Goal: Task Accomplishment & Management: Manage account settings

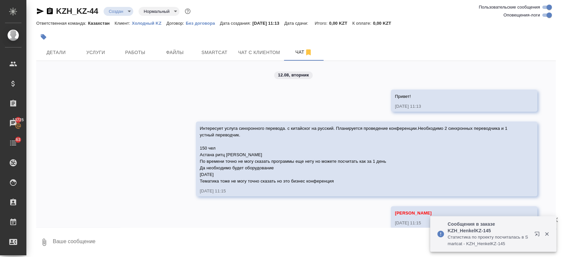
scroll to position [647, 0]
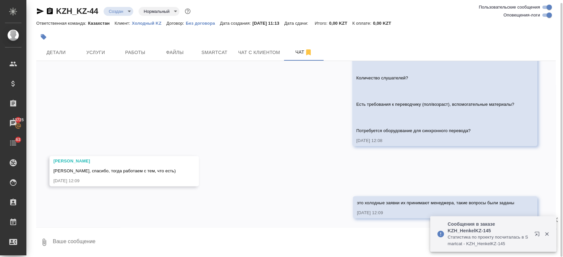
click at [224, 33] on div at bounding box center [209, 37] width 347 height 15
click at [213, 44] on div at bounding box center [209, 37] width 347 height 15
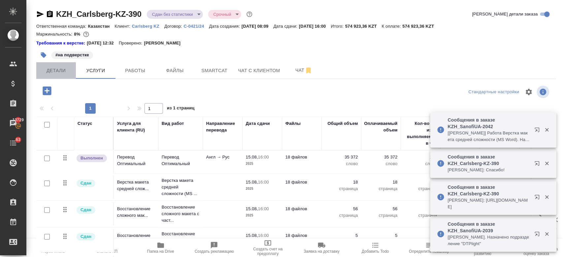
click at [55, 72] on span "Детали" at bounding box center [56, 71] width 32 height 8
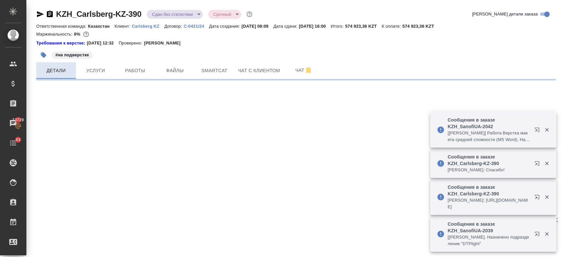
select select "RU"
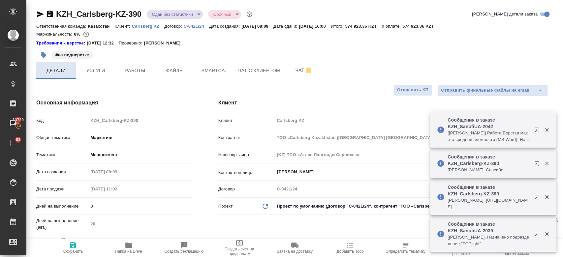
type textarea "x"
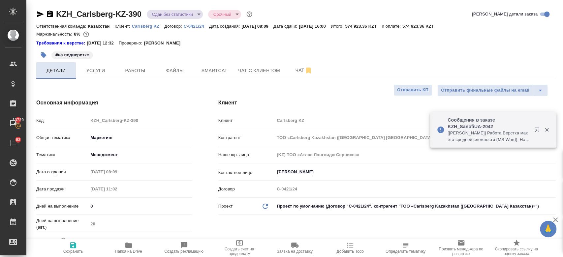
type input "Авдеенко Кирилл"
type input "Matveeva Anastasia"
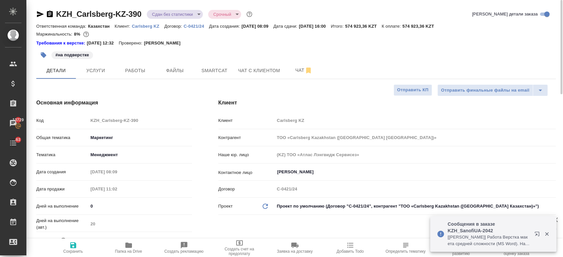
type textarea "x"
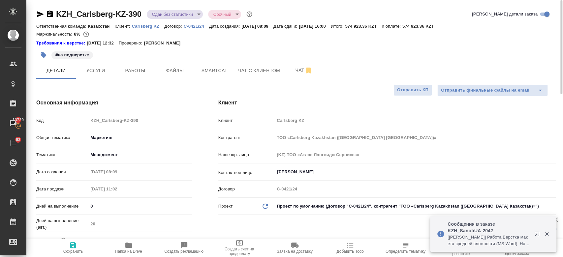
type textarea "x"
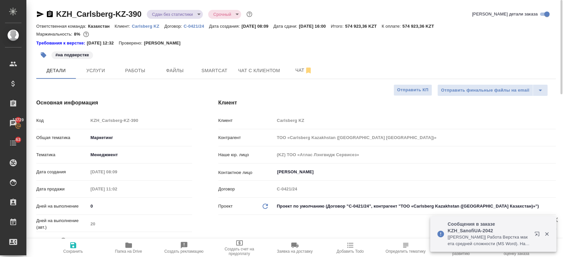
type textarea "x"
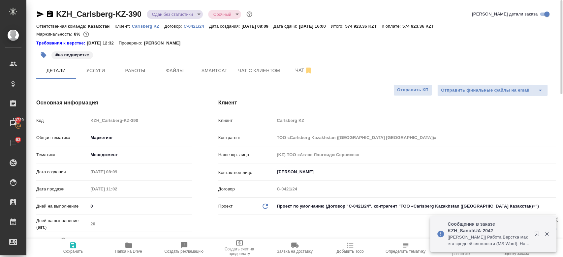
type textarea "x"
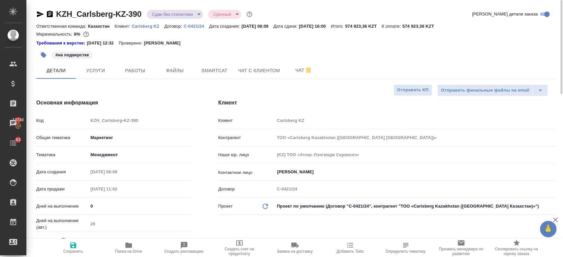
type textarea "x"
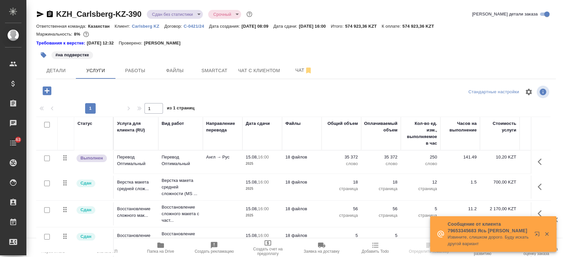
click at [148, 28] on p "Carlsberg KZ" at bounding box center [148, 26] width 32 height 5
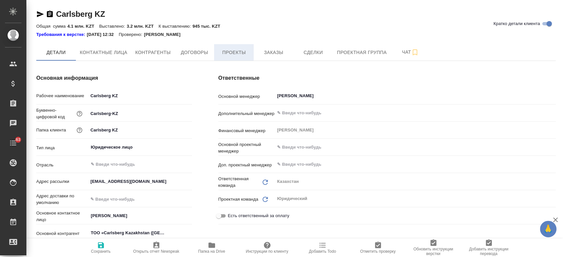
type input "(KZ) ТОО «Атлас Лэнгвидж Сервисез»"
type textarea "x"
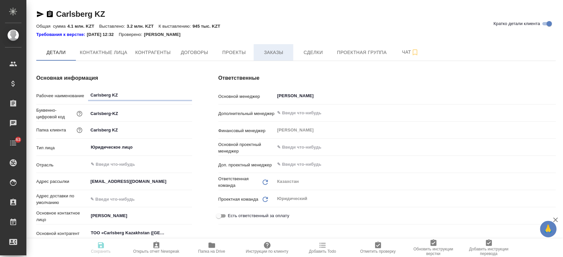
click at [274, 55] on span "Заказы" at bounding box center [274, 53] width 32 height 8
type textarea "x"
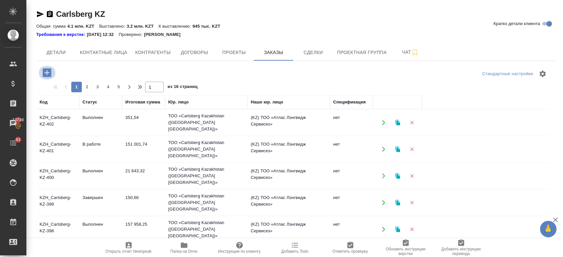
click at [49, 70] on icon "button" at bounding box center [47, 72] width 9 height 9
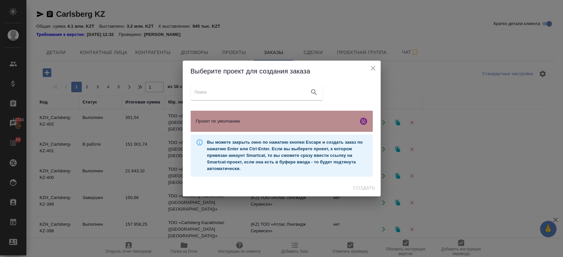
click at [216, 115] on div "Проект по умолчанию" at bounding box center [282, 121] width 182 height 21
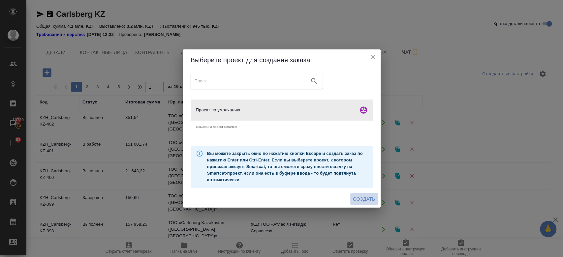
click at [363, 201] on span "Создать" at bounding box center [364, 199] width 22 height 8
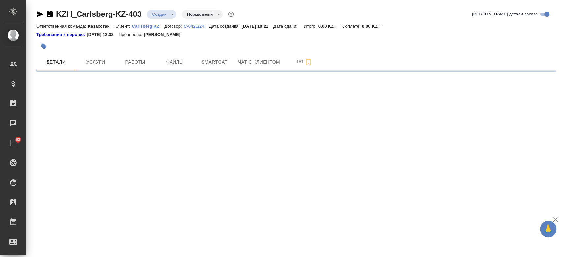
select select "RU"
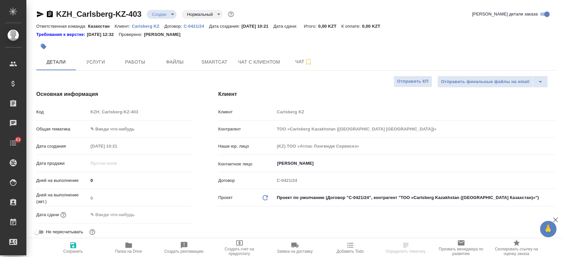
type textarea "x"
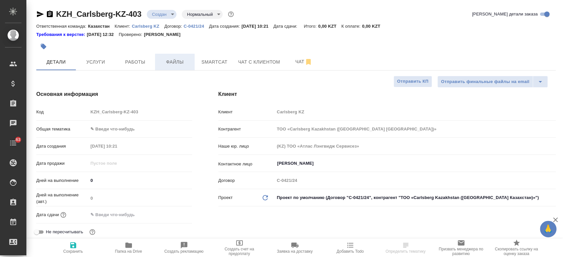
type textarea "x"
click at [179, 67] on button "Файлы" at bounding box center [175, 62] width 40 height 17
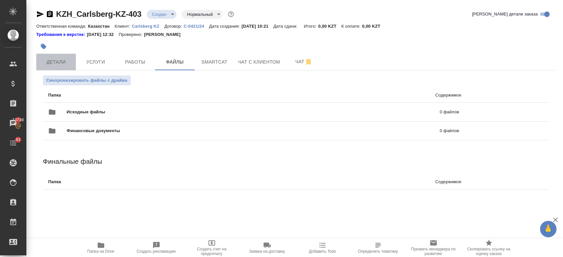
click at [58, 61] on span "Детали" at bounding box center [56, 62] width 32 height 8
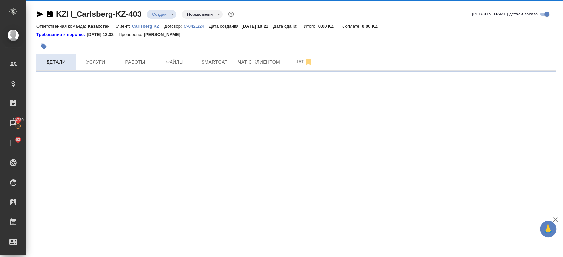
select select "RU"
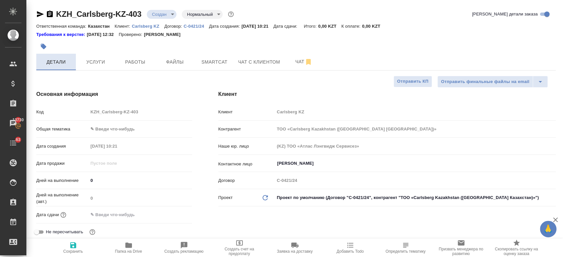
type textarea "x"
click at [167, 64] on span "Файлы" at bounding box center [175, 62] width 32 height 8
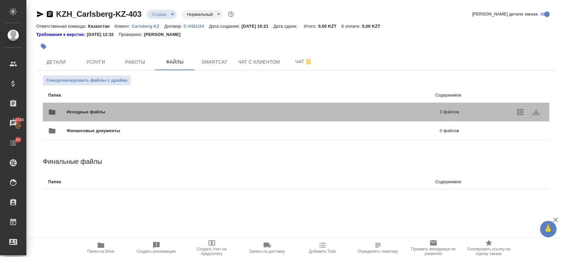
click at [135, 115] on span "Исходные файлы" at bounding box center [170, 112] width 206 height 7
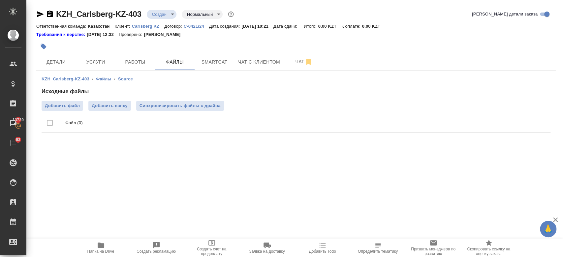
click at [70, 100] on div "Исходные файлы Добавить файл Добавить папку Синхронизировать файлы с драйва Фай…" at bounding box center [296, 112] width 509 height 48
click at [69, 107] on span "Добавить файл" at bounding box center [62, 106] width 35 height 7
click at [0, 0] on input "Добавить файл" at bounding box center [0, 0] width 0 height 0
click at [172, 11] on body "🙏 .cls-1 fill:#fff; AWATERA Kosherbayeva Nazerke Клиенты Спецификации Заказы 13…" at bounding box center [281, 128] width 563 height 257
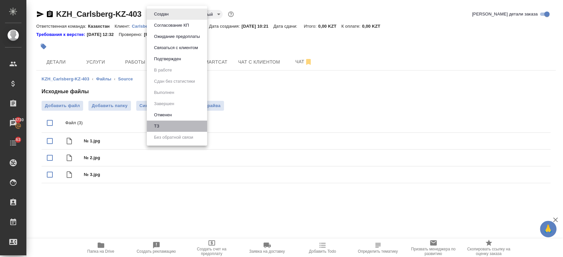
click at [162, 128] on li "ТЗ" at bounding box center [177, 126] width 60 height 11
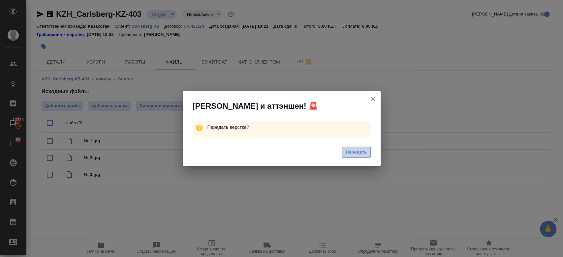
click at [356, 150] on span "Передать" at bounding box center [356, 153] width 21 height 8
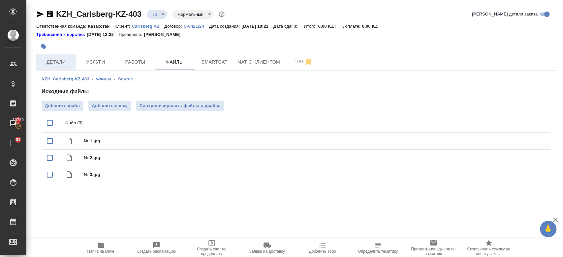
click at [65, 58] on span "Детали" at bounding box center [56, 62] width 32 height 8
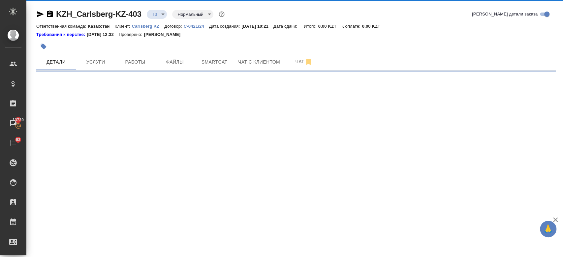
select select "RU"
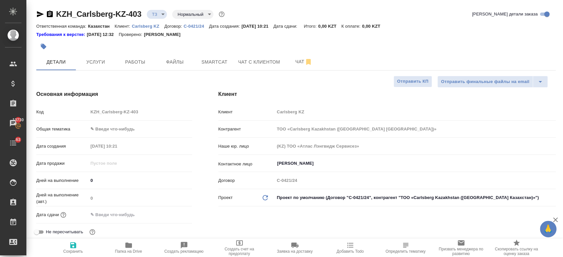
type textarea "x"
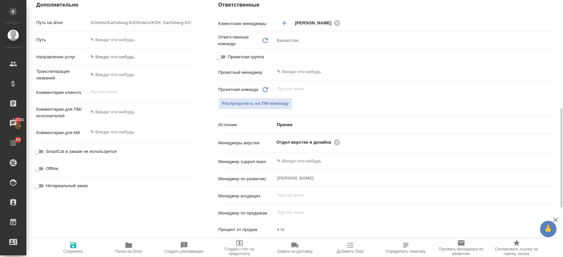
scroll to position [275, 0]
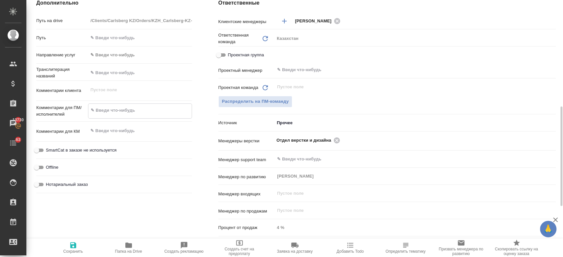
type textarea "x"
click at [119, 108] on textarea at bounding box center [139, 110] width 103 height 11
paste textarea "перевести на русский язык. Файл № 1 – убрать лого. Оставить пиктограммы подвижн…"
type textarea "перевести на русский язык. Файл № 1 – убрать лого. Оставить пиктограммы подвижн…"
type textarea "x"
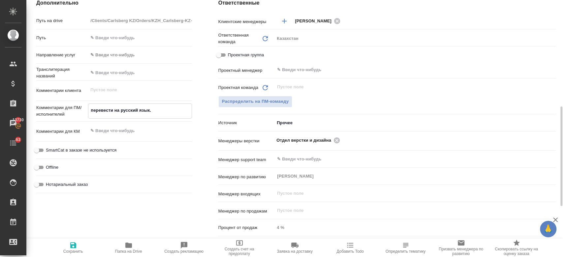
type textarea "x"
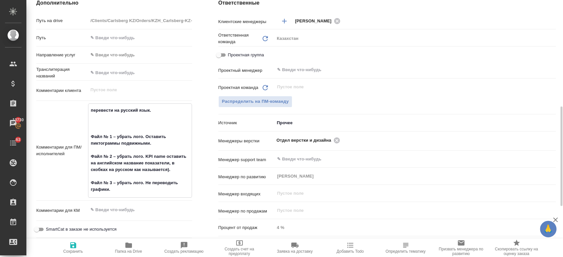
click at [111, 111] on textarea "перевести на русский язык. Файл № 1 – убрать лого. Оставить пиктограммы подвижн…" at bounding box center [139, 150] width 103 height 90
type textarea "перевест на русский язык. Файл № 1 – убрать лого. Оставить пиктограммы подвижны…"
type textarea "x"
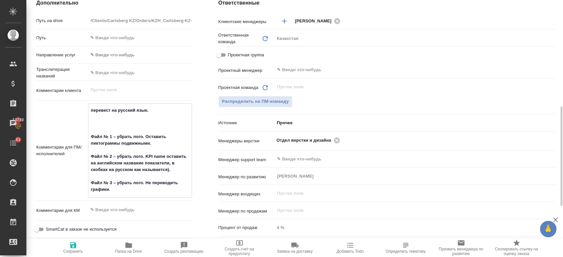
type textarea "перевес на русский язык. Файл № 1 – убрать лого. Оставить пиктограммы подвижным…"
type textarea "x"
type textarea "переве на русский язык. Файл № 1 – убрать лого. Оставить пиктограммы подвижными…"
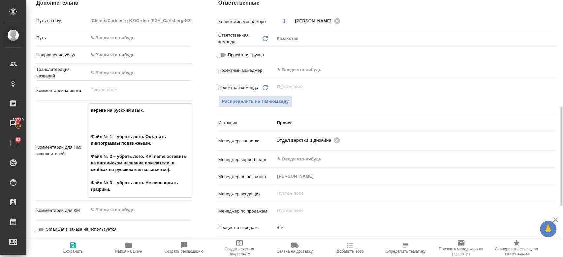
type textarea "x"
type textarea "перевеод на русский язык. Файл № 1 – убрать лого. Оставить пиктограммы подвижны…"
type textarea "x"
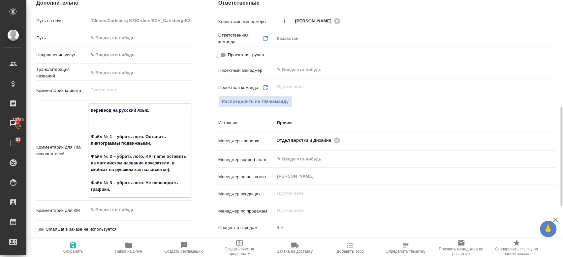
type textarea "x"
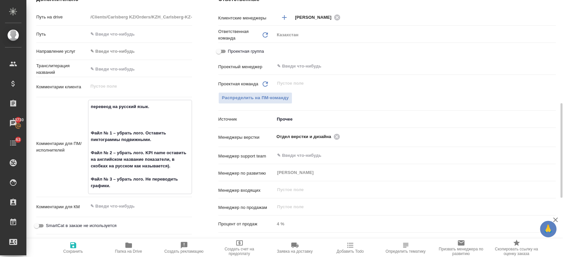
scroll to position [280, 0]
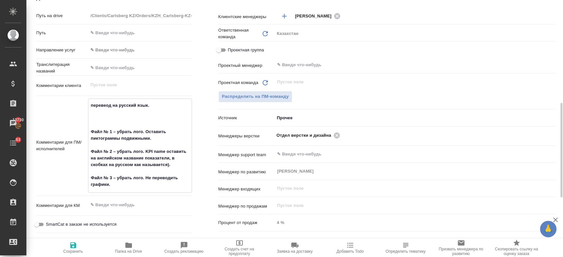
type textarea "перевеод на русский язык. Файл № 1 – убрать лого. Оставить пиктограммы подвижны…"
type textarea "x"
click at [72, 250] on span "Сохранить" at bounding box center [73, 252] width 20 height 5
type textarea "x"
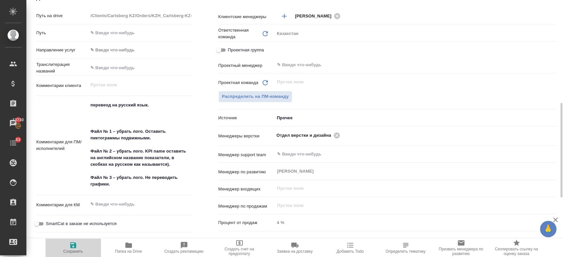
type textarea "x"
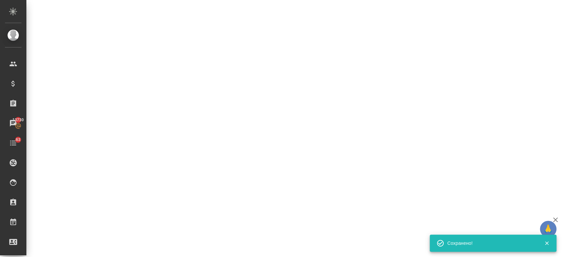
select select "RU"
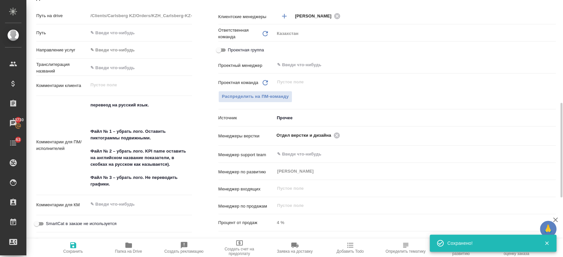
type textarea "x"
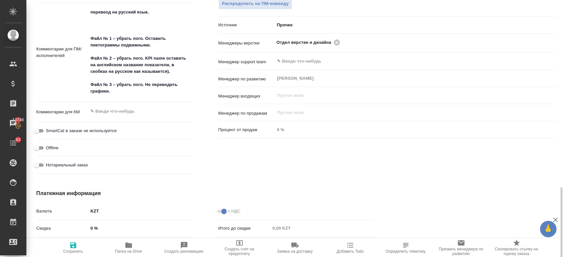
scroll to position [418, 0]
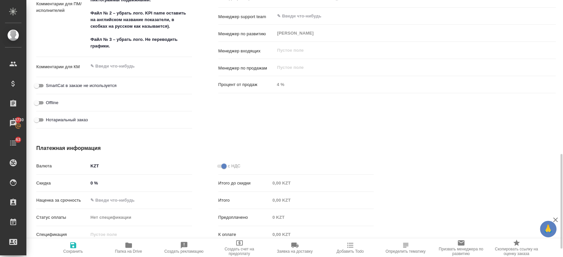
click at [132, 51] on div "перевеод на русский язык. Файл № 1 – убрать лого. Оставить пиктограммы подвижны…" at bounding box center [140, 7] width 104 height 94
type textarea "x"
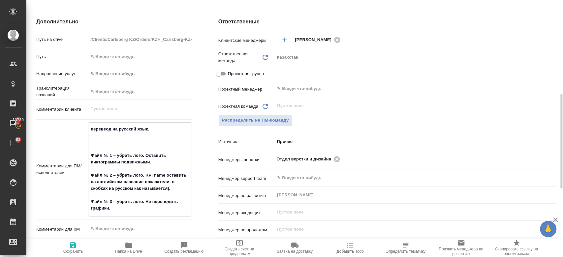
click at [140, 144] on textarea "перевеод на русский язык. Файл № 1 – убрать лого. Оставить пиктограммы подвижны…" at bounding box center [139, 169] width 103 height 90
type textarea "перевеод на русский язык. Файл № 1 – убрать лого. Оставить пиктограммы подвижны…"
type textarea "x"
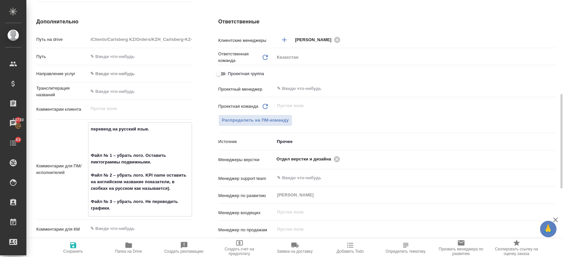
type textarea "перевеод на русский язык. Файл № 1 – убрать лого. Оставить пиктограммы подвижны…"
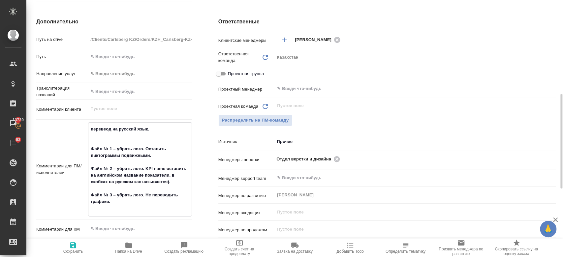
type textarea "x"
type textarea "перевеод на русский язык. с Файл № 1 – убрать лого. Оставить пиктограммы подвиж…"
type textarea "x"
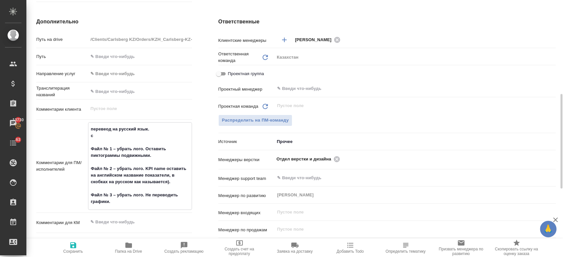
type textarea "x"
type textarea "перевеод на русский язык. сд Файл № 1 – убрать лого. Оставить пиктограммы подви…"
type textarea "x"
type textarea "перевеод на русский язык. сда Файл № 1 – убрать лого. Оставить пиктограммы подв…"
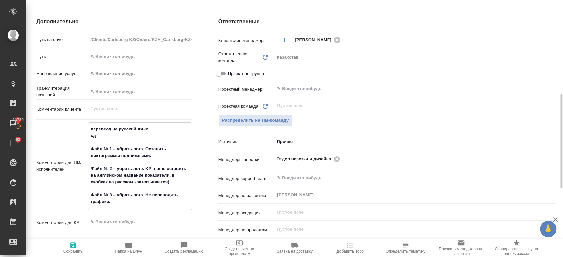
type textarea "x"
type textarea "перевеод на русский язык. сдае Файл № 1 – убрать лого. Оставить пиктограммы под…"
type textarea "x"
type textarea "перевеод на русский язык. сдаем Файл № 1 – убрать лого. Оставить пиктограммы по…"
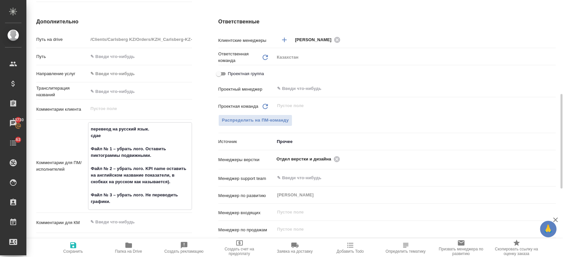
type textarea "x"
type textarea "перевеод на русский язык. сдаем Файл № 1 – убрать лого. Оставить пиктограммы по…"
type textarea "x"
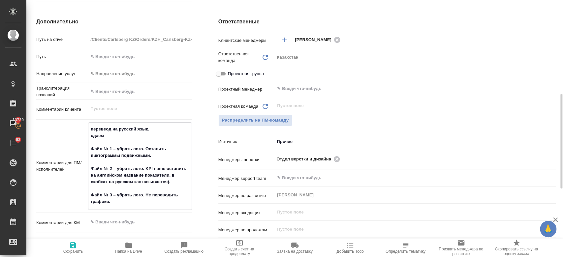
type textarea "x"
type textarea "перевеод на русский язык. сдаем ка Файл № 1 – убрать лого. Оставить пиктограммы…"
type textarea "x"
type textarea "перевеод на русский язык. сдаем как Файл № 1 – убрать лого. Оставить пиктограмм…"
type textarea "x"
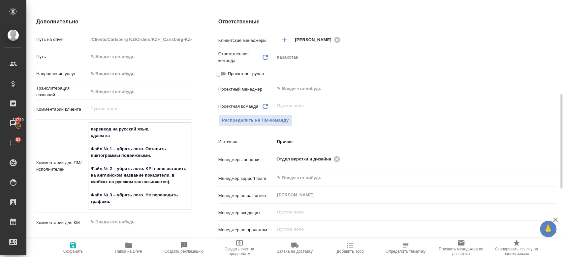
type textarea "x"
type textarea "перевеод на русский язык. сдаем как вор Файл № 1 – убрать лого. Оставить пиктог…"
type textarea "x"
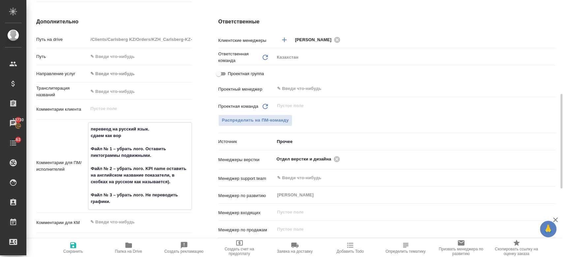
type textarea "перевеод на русский язык. сдаем как вори Файл № 1 – убрать лого. Оставить пикто…"
type textarea "x"
type textarea "перевеод на русский язык. сдаем как вориг Файл № 1 – убрать лого. Оставить пикт…"
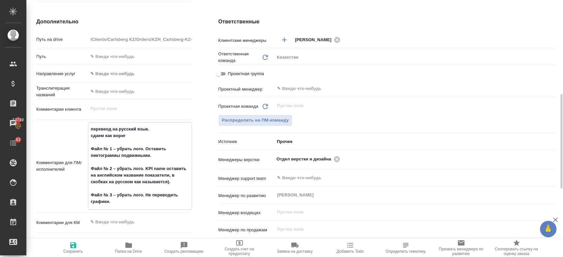
type textarea "x"
type textarea "перевеод на русский язык. сдаем как вориги Файл № 1 – убрать лого. Оставить пик…"
type textarea "x"
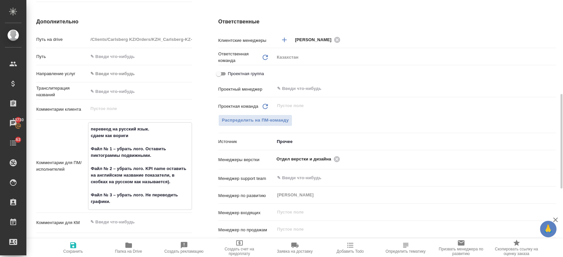
type textarea "перевеод на русский язык. сдаем как воригин Файл № 1 – убрать лого. Оставить пи…"
type textarea "x"
type textarea "перевеод на русский язык. сдаем как воригинале Файл № 1 – убрать лого. Оставить…"
type textarea "x"
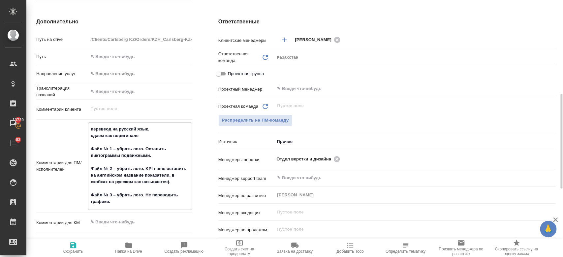
type textarea "перевеод на русский язык. сдаем как воригинале Файл № 1 – убрать лого. Оставить…"
type textarea "x"
type textarea "перевеод на русский язык. сдаем как воригинале пе Файл № 1 – убрать лого. Остав…"
type textarea "x"
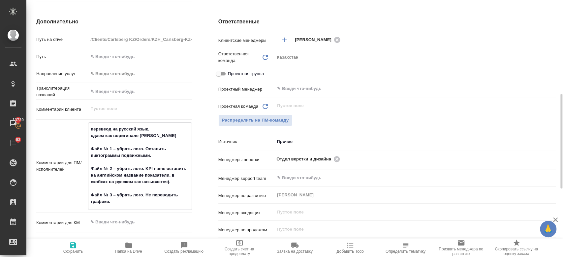
type textarea "x"
type textarea "перевеод на русский язык. сдаем как воригинале пере Файл № 1 – убрать лого. Ост…"
type textarea "x"
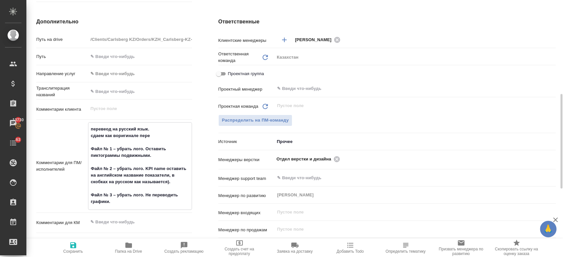
type textarea "x"
type textarea "перевеод на русский язык. сдаем как воригинале перев Файл № 1 – убрать лого. Ос…"
type textarea "x"
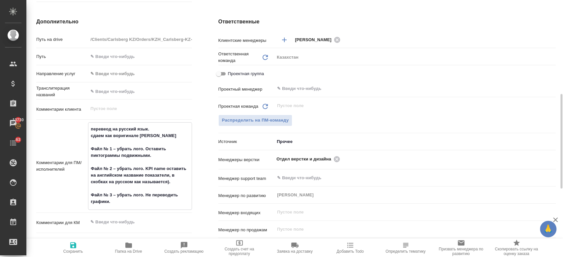
type textarea "перевеод на русский язык. сдаем как воригинале перево Файл № 1 – убрать лого. О…"
type textarea "x"
type textarea "перевеод на русский язык. сдаем как воригинале перевод Файл № 1 – убрать лого. …"
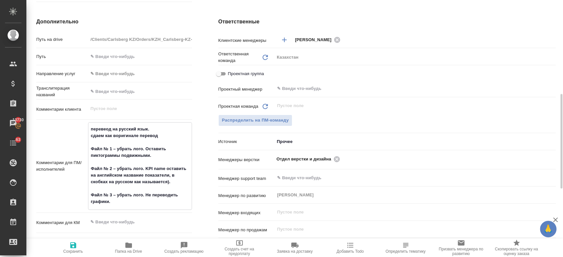
type textarea "x"
type textarea "перевеод на русский язык. сдаем как воригинале перевод. Файл № 1 – убрать лого.…"
type textarea "x"
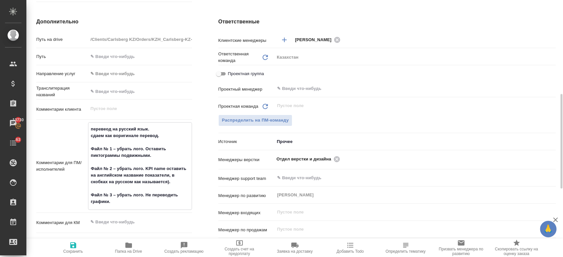
type textarea "x"
type textarea "перевеод на русский язык. сдаем как воригинале перевод. Файл № 1 – убрать лого.…"
type textarea "x"
click at [70, 245] on icon "button" at bounding box center [73, 246] width 6 height 6
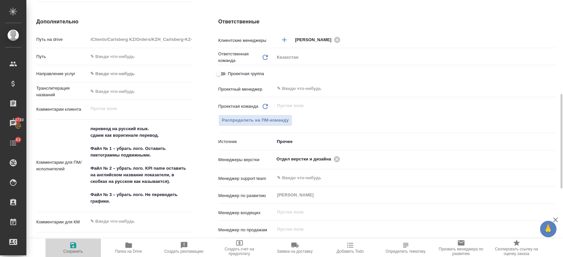
type textarea "x"
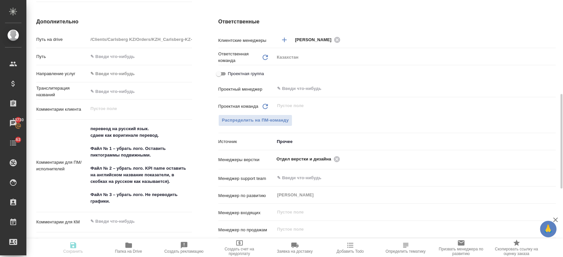
type textarea "x"
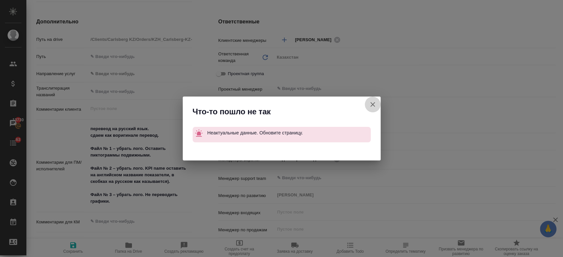
click at [379, 103] on button "Клиент не указал номер" at bounding box center [373, 105] width 16 height 16
type textarea "x"
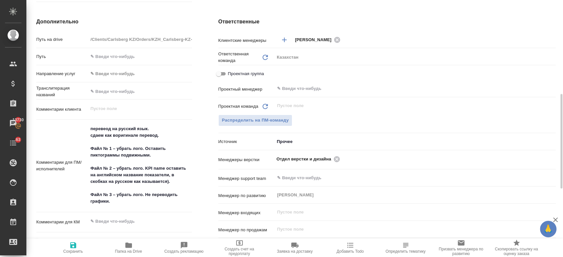
type textarea "x"
click at [115, 135] on textarea "перевеод на русский язык. сдаем как воригинале перевод. Файл № 1 – убрать лого.…" at bounding box center [139, 166] width 103 height 84
type textarea "перевеод на русский язык. сдаем как в оригинале перевод. Файл № 1 – убрать лого…"
type textarea "x"
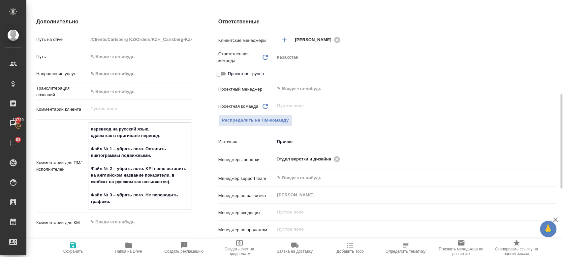
type textarea "x"
type textarea "перевеод на русский язык. сдаем как в оригинале перевод. Файл № 1 – убрать лого…"
type textarea "x"
click at [68, 253] on span "Сохранить" at bounding box center [73, 252] width 20 height 5
type textarea "x"
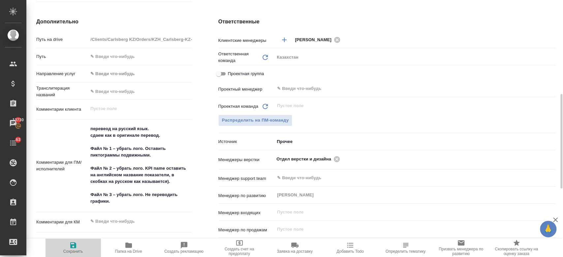
type textarea "x"
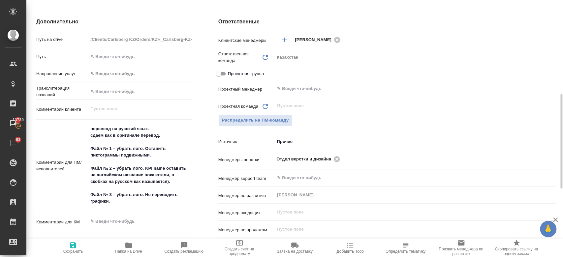
type textarea "x"
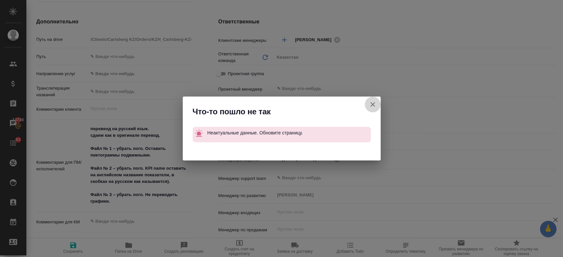
click at [373, 104] on icon "button" at bounding box center [373, 105] width 8 height 8
type textarea "x"
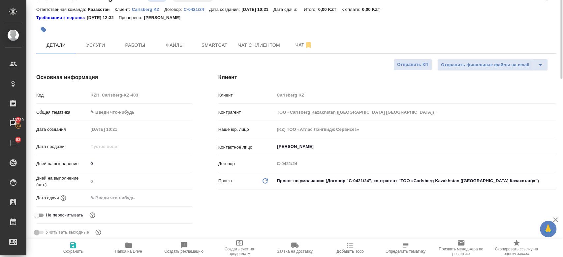
scroll to position [0, 0]
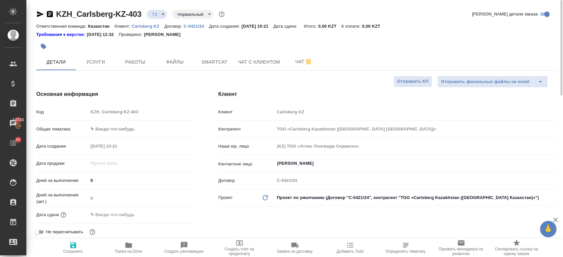
type textarea "x"
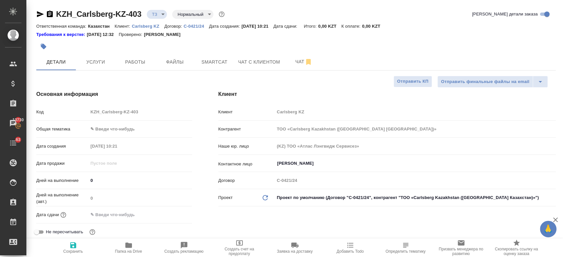
type textarea "x"
select select "RU"
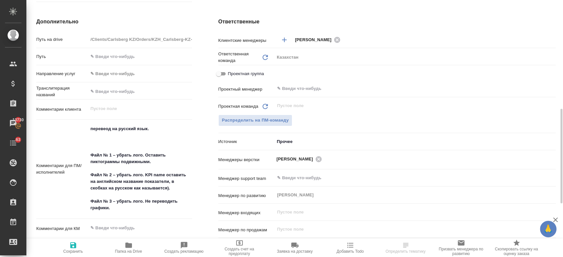
scroll to position [280, 0]
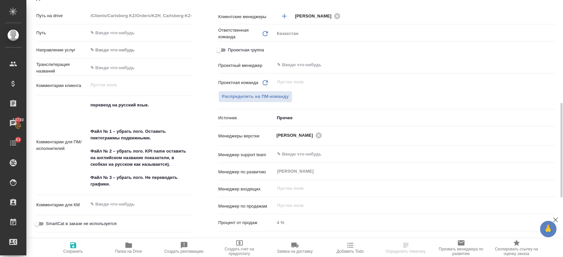
click at [121, 117] on textarea "перевеод на русский язык. Файл № 1 – убрать лого. Оставить пиктограммы подвижны…" at bounding box center [140, 145] width 104 height 90
click at [105, 105] on textarea "перевеод на русский язык. Файл № 1 – убрать лого. Оставить пиктограммы подвижны…" at bounding box center [139, 145] width 103 height 90
type textarea "перевод на русский язык. Файл № 1 – убрать лого. Оставить пиктограммы подвижным…"
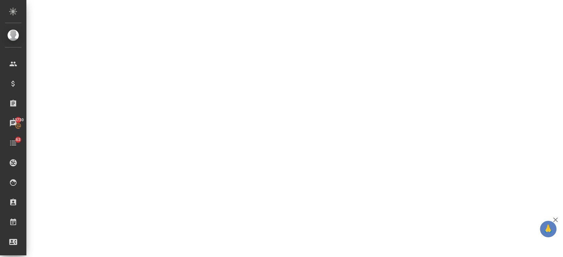
select select "RU"
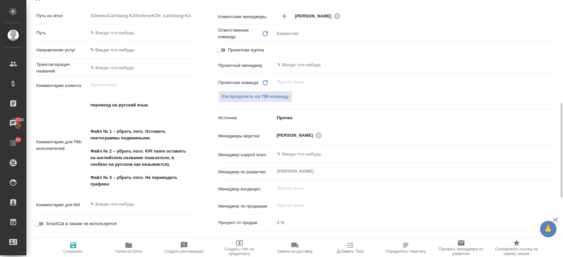
type textarea "x"
click at [95, 115] on textarea "перевеод на русский язык. Файл № 1 – убрать лого. Оставить пиктограммы подвижны…" at bounding box center [139, 145] width 103 height 90
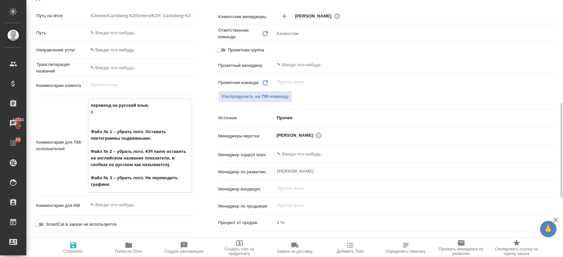
type textarea "перевеод на русский язык. сд Файл № 1 – убрать лого. Оставить пиктограммы подви…"
type textarea "x"
type textarea "перевеод на русский язык. сда Файл № 1 – убрать лого. Оставить пиктограммы подв…"
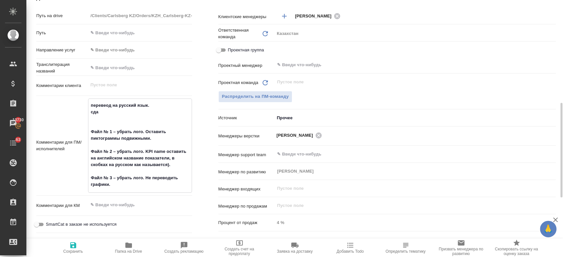
type textarea "x"
type textarea "перевеод на русский язык. сдае Файл № 1 – убрать лого. Оставить пиктограммы под…"
type textarea "x"
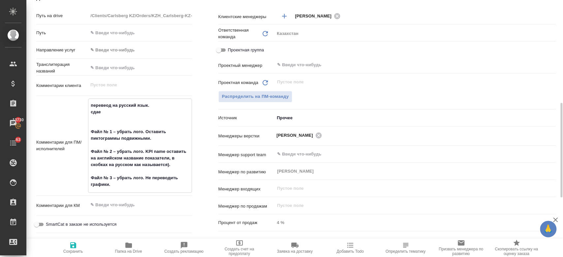
type textarea "x"
type textarea "перевеод на русский язык. сдаем Файл № 1 – убрать лого. Оставить пиктограммы по…"
type textarea "x"
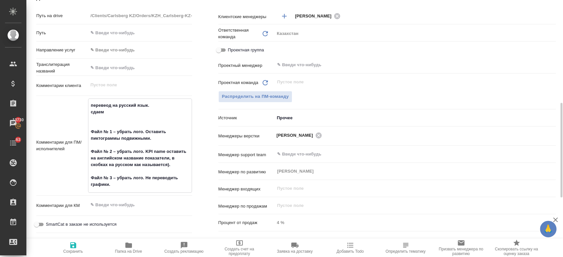
type textarea "x"
type textarea "перевеод на русский язык. сдаем к Файл № 1 – убрать лого. Оставить пиктограммы …"
type textarea "x"
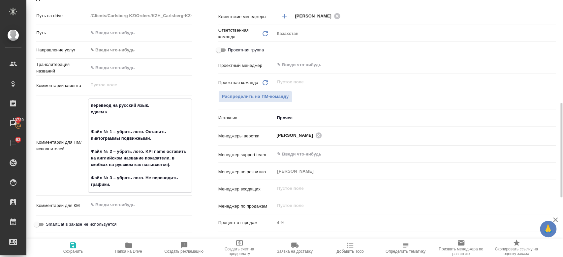
type textarea "перевеод на русский язык. сдаем ка Файл № 1 – убрать лого. Оставить пиктограммы…"
type textarea "x"
type textarea "перевеод на русский язык. сдаем как Файл № 1 – убрать лого. Оставить пиктограмм…"
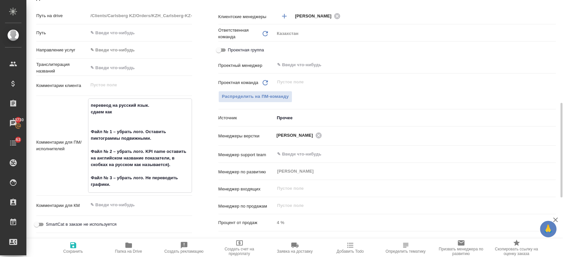
type textarea "x"
type textarea "перевеод на русский язык. сдаем как Файл № 1 – убрать лого. Оставить пиктограмм…"
type textarea "x"
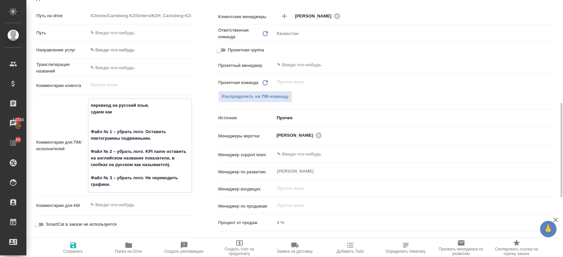
type textarea "x"
type textarea "перевеод на русский язык. сдаем как в Файл № 1 – убрать лого. Оставить пиктогра…"
type textarea "x"
type textarea "перевеод на русский язык. сдаем как в о Файл № 1 – убрать лого. Оставить пиктог…"
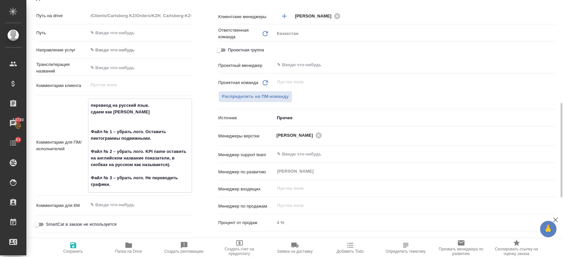
type textarea "x"
type textarea "перевеод на русский язык. сдаем как в оиг Файл № 1 – убрать лого. Оставить пикт…"
type textarea "x"
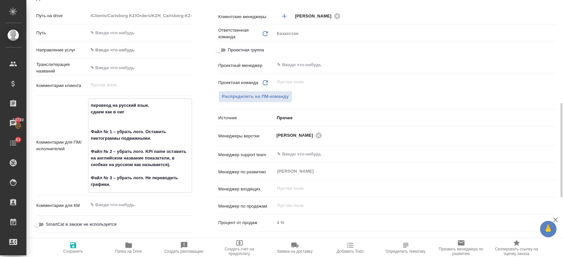
type textarea "x"
type textarea "перевеод на русский язык. сдаем как в оиги Файл № 1 – убрать лого. Оставить пик…"
type textarea "x"
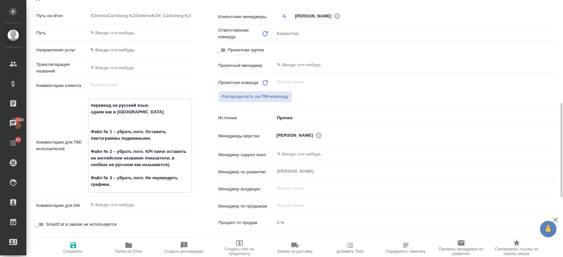
type textarea "перевеод на русский язык. сдаем как в оигин Файл № 1 – убрать лого. Оставить пи…"
type textarea "x"
type textarea "перевеод на русский язык. сдаем как в оигина Файл № 1 – убрать лого. Оставить п…"
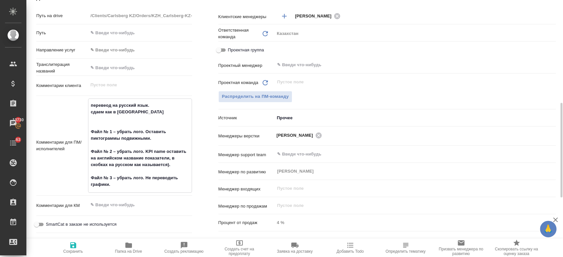
type textarea "x"
type textarea "перевеод на русский язык. сдаем как в оигинал Файл № 1 – убрать лого. Оставить …"
type textarea "x"
type textarea "перевеод на русский язык. сдаем как в оигинале Файл № 1 – убрать лого. Оставить…"
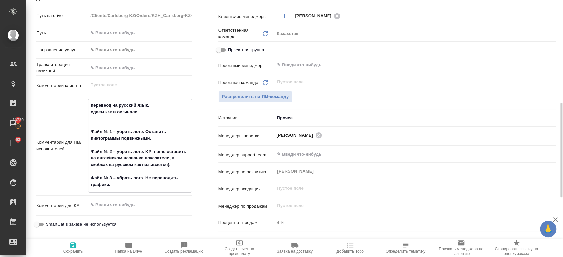
type textarea "x"
type textarea "перевеод на русский язык. сдаем как в оигинале п Файл № 1 – убрать лого. Остави…"
type textarea "x"
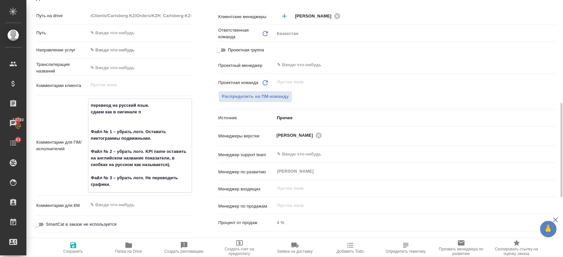
type textarea "x"
type textarea "перевеод на русский язык. сдаем как в оигинале пе Файл № 1 – убрать лого. Остав…"
type textarea "x"
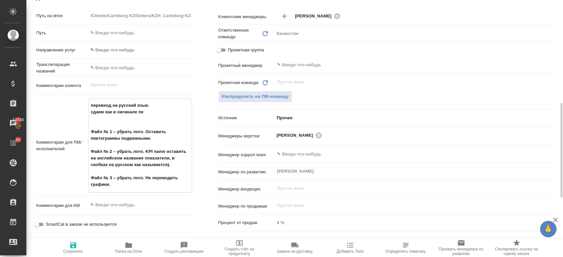
type textarea "x"
type textarea "перевеод на русский язык. сдаем как в оигинале пер Файл № 1 – убрать лого. Оста…"
type textarea "x"
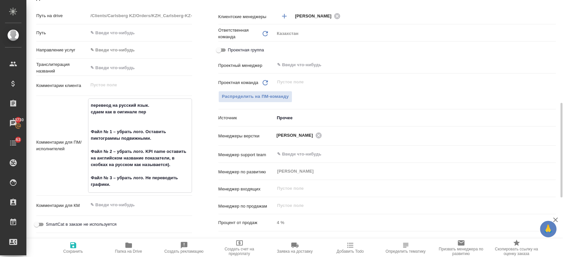
click at [120, 114] on textarea "перевеод на русский язык. сдаем как в оигинале пер Файл № 1 – убрать лого. Оста…" at bounding box center [139, 145] width 103 height 90
type textarea "перевеод на русский язык. сдаем как в оригинале пер Файл № 1 – убрать лого. Ост…"
type textarea "x"
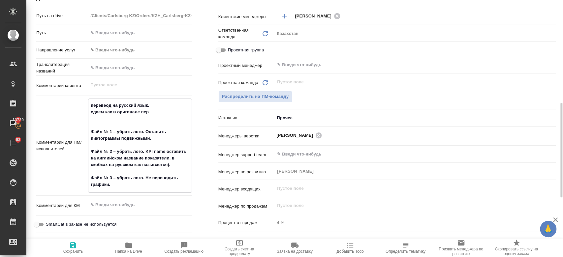
click at [106, 104] on textarea "перевеод на русский язык. сдаем как в оригинале пер Файл № 1 – убрать лого. Ост…" at bounding box center [139, 145] width 103 height 90
type textarea "перевод на русский язык. сдаем как в оригинале пер Файл № 1 – убрать лого. Оста…"
type textarea "x"
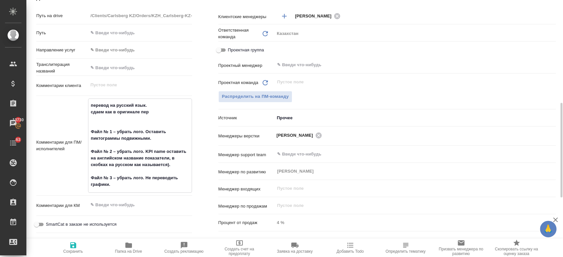
click at [158, 111] on textarea "перевод на русский язык. сдаем как в оригинале пер Файл № 1 – убрать лого. Оста…" at bounding box center [139, 145] width 103 height 90
type textarea "перевод на русский язык. сдаем как в оригинале перев Файл № 1 – убрать лого. Ос…"
type textarea "x"
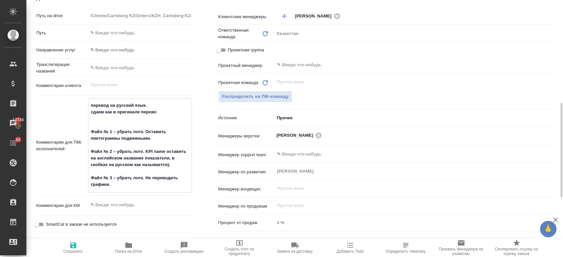
type textarea "перевод на русский язык. сдаем как в оригинале перевод Файл № 1 – убрать лого. …"
type textarea "x"
type textarea "перевод на русский язык. сдаем как в оригинале перевод. Файл № 1 – убрать лого.…"
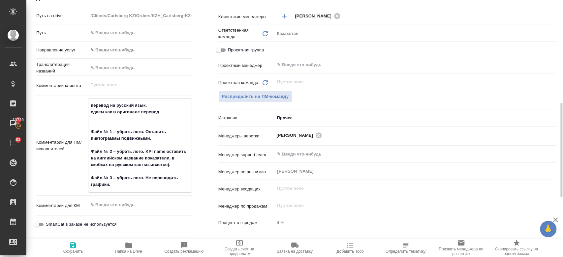
type textarea "x"
type textarea "перевод на русский язык. сдаем как в оригинале перевод. Файл № 1 – убрать лого.…"
type textarea "x"
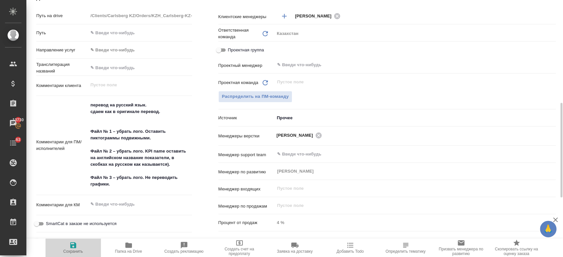
click at [68, 250] on span "Сохранить" at bounding box center [73, 252] width 20 height 5
type textarea "x"
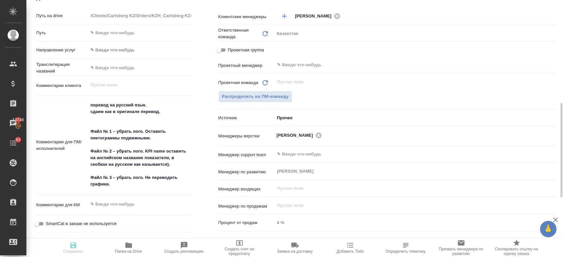
type textarea "x"
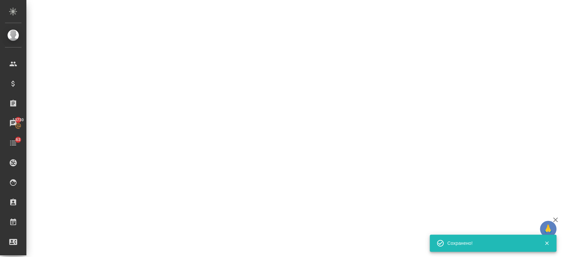
select select "RU"
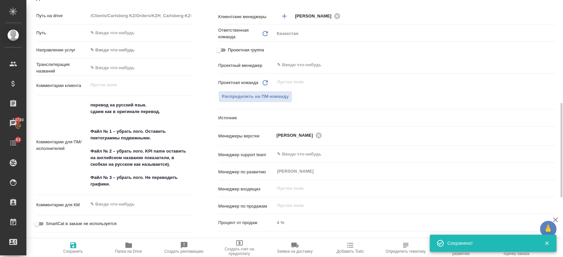
type textarea "x"
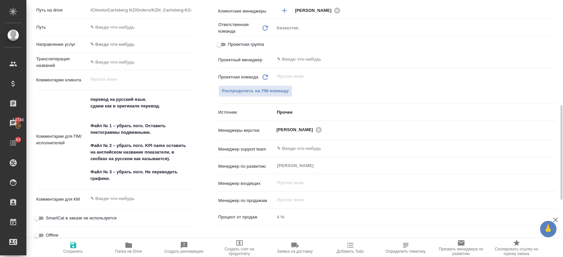
scroll to position [0, 0]
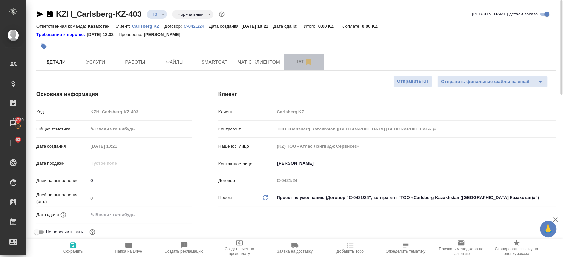
click at [298, 66] on button "Чат" at bounding box center [304, 62] width 40 height 17
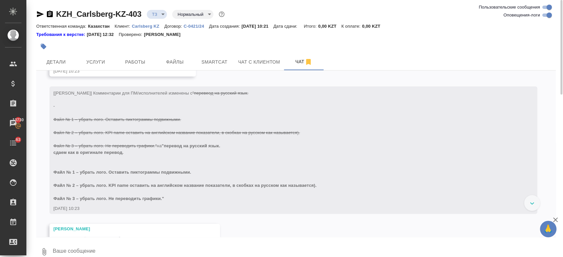
scroll to position [374, 0]
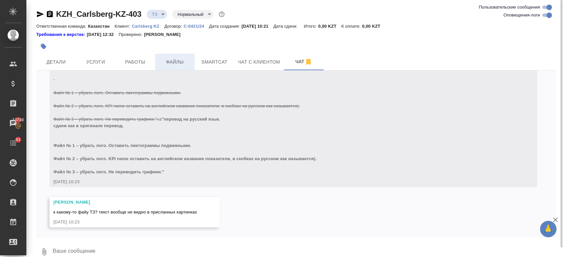
click at [178, 64] on span "Файлы" at bounding box center [175, 62] width 32 height 8
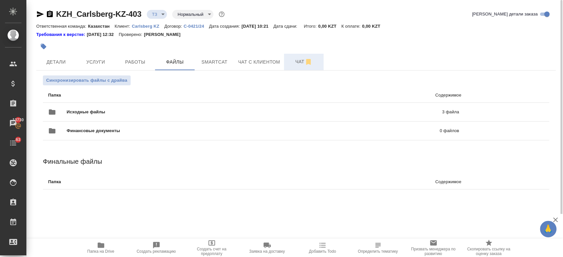
click at [297, 65] on span "Чат" at bounding box center [304, 62] width 32 height 8
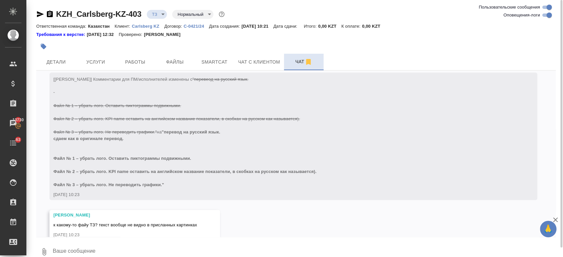
scroll to position [374, 0]
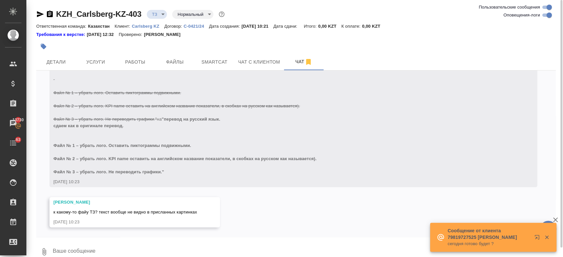
click at [151, 242] on textarea at bounding box center [304, 252] width 504 height 22
paste textarea "Я видел эту проблему. К сожалению, не могу. Не осталось."
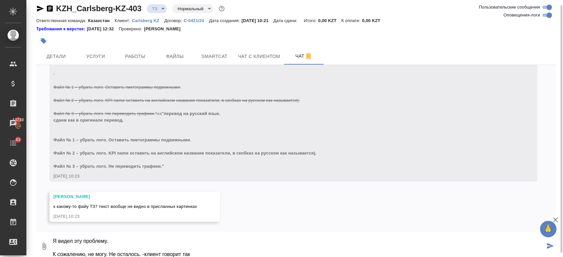
click at [121, 244] on textarea "Я видел эту проблему. К сожалению, не могу. Не осталось. -клиент говорит так" at bounding box center [298, 246] width 493 height 22
type textarea "Я видел эту проблему. К сожалению, не могу. Не осталось. -клиент говорит так"
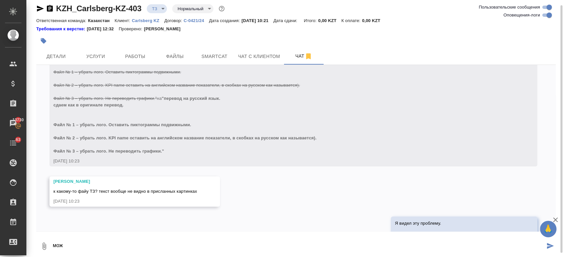
scroll to position [426, 0]
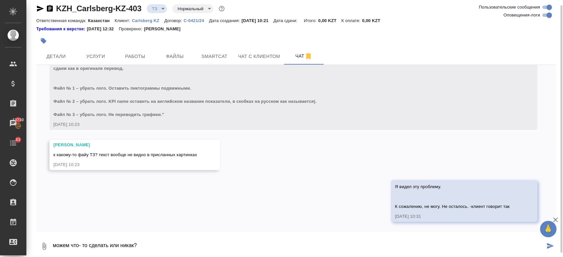
type textarea "можем что- то сделать или никак?"
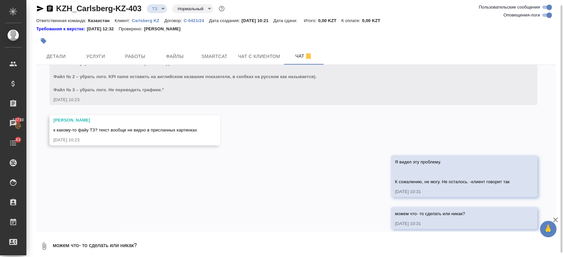
scroll to position [458, 0]
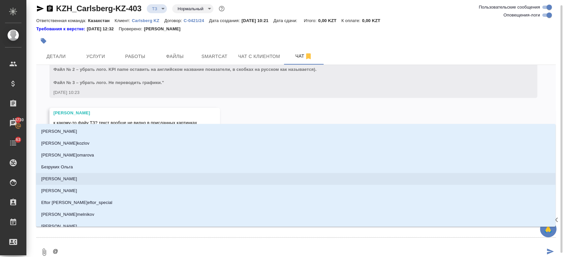
type textarea "@п"
type input "п"
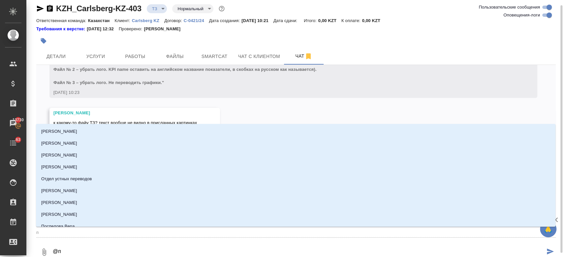
type textarea "@пе"
type input "пе"
type textarea "@пет"
type input "пет"
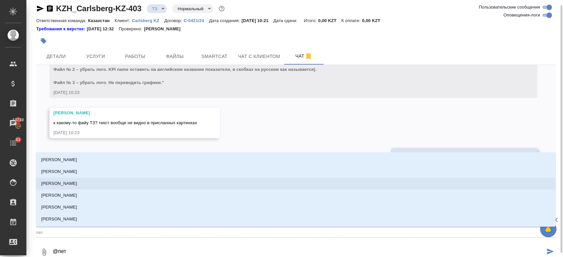
type textarea "@петр"
type input "петр"
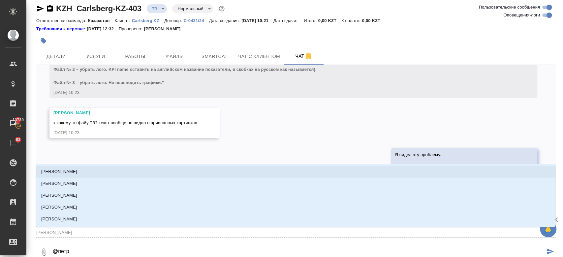
click at [118, 169] on li "[PERSON_NAME]" at bounding box center [296, 172] width 520 height 12
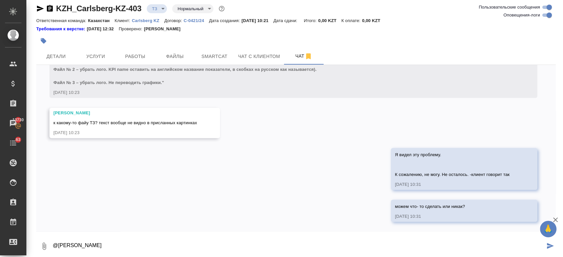
type textarea "@Петрова Валерия"
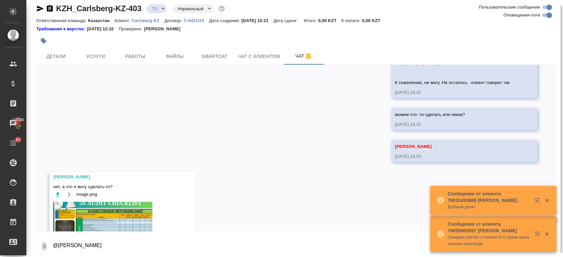
scroll to position [619, 0]
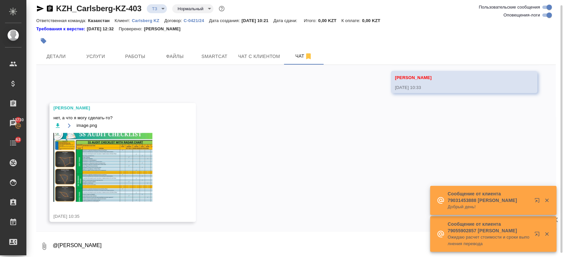
click at [132, 152] on img at bounding box center [102, 167] width 99 height 69
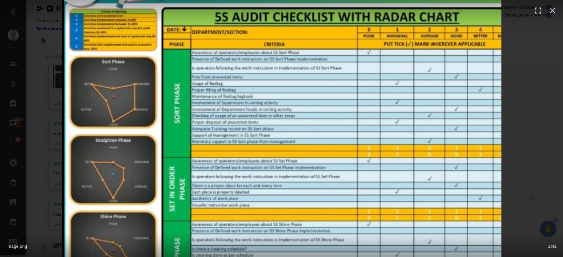
scroll to position [740, 0]
click at [554, 10] on icon "button" at bounding box center [553, 10] width 11 height 11
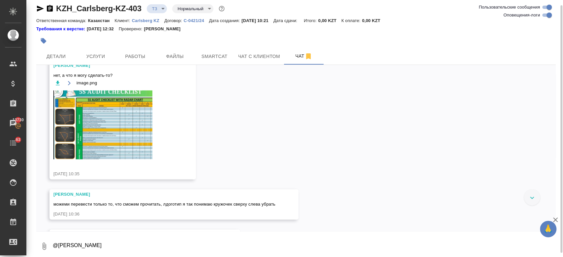
scroll to position [660, 0]
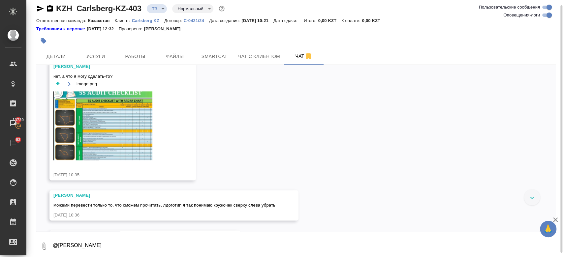
click at [98, 133] on img at bounding box center [102, 125] width 99 height 69
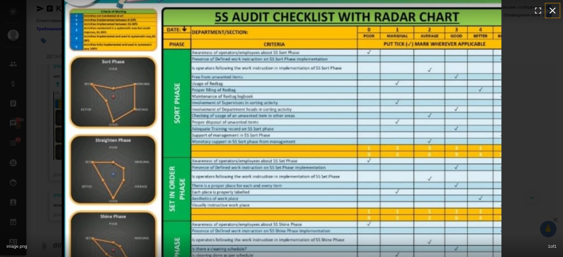
click at [554, 7] on icon "button" at bounding box center [553, 10] width 11 height 11
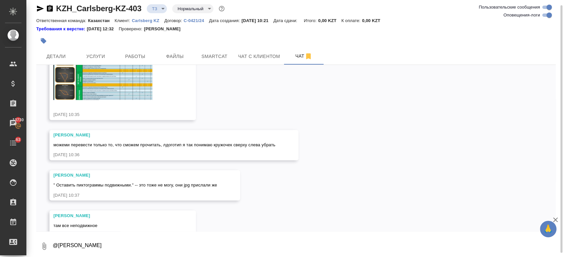
scroll to position [740, 0]
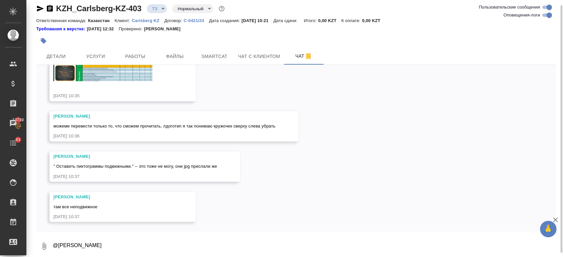
click at [117, 255] on textarea "@Петрова Валерия" at bounding box center [304, 246] width 504 height 22
type textarea "какие картинки сможем точно перевести?"
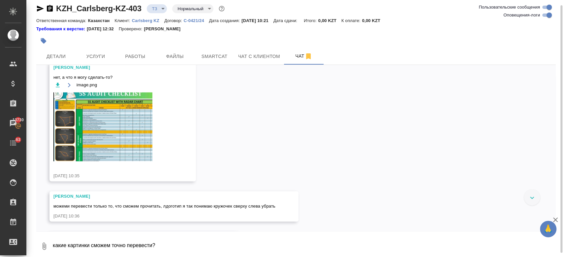
scroll to position [658, 0]
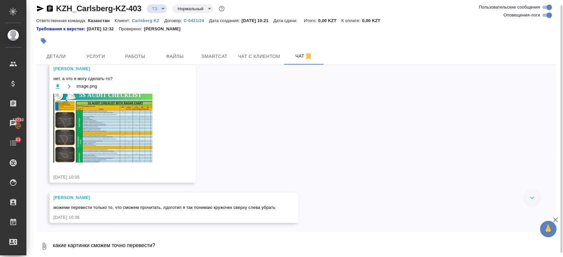
click at [115, 125] on img at bounding box center [102, 128] width 99 height 69
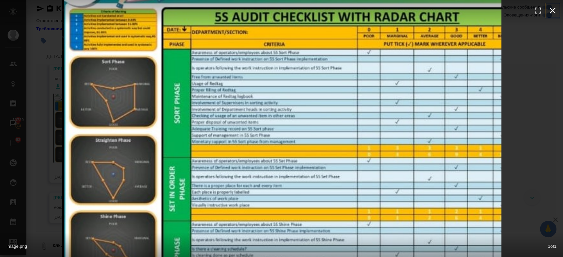
click at [552, 3] on button "button" at bounding box center [553, 10] width 15 height 15
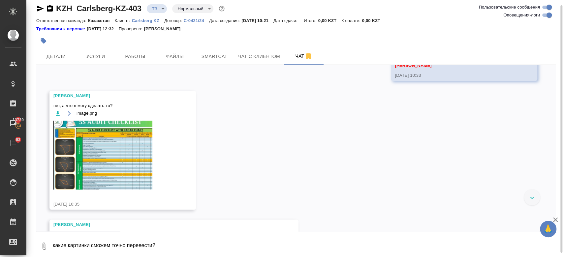
scroll to position [636, 0]
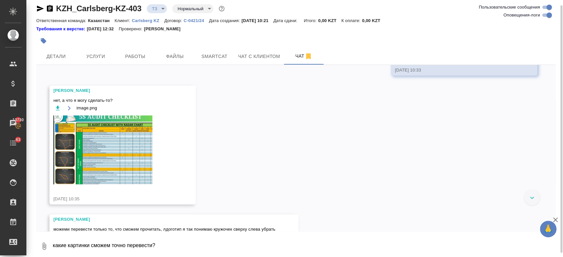
click at [125, 149] on img at bounding box center [102, 150] width 99 height 69
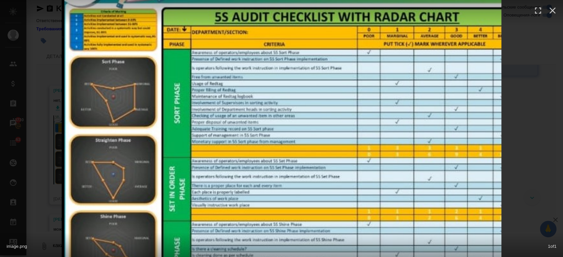
click at [259, 187] on img at bounding box center [282, 128] width 440 height 307
click at [550, 7] on icon "button" at bounding box center [553, 10] width 11 height 11
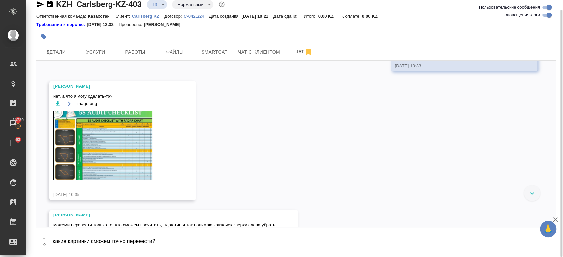
scroll to position [772, 0]
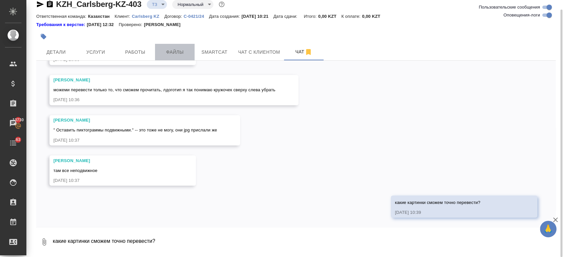
click at [172, 56] on button "Файлы" at bounding box center [175, 52] width 40 height 17
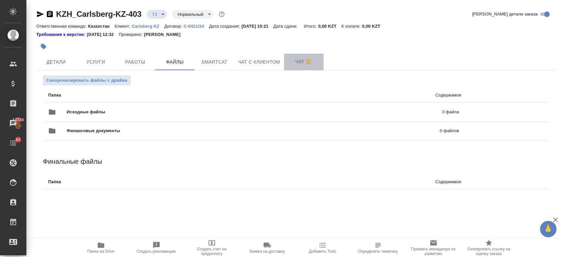
click at [301, 59] on span "Чат" at bounding box center [304, 62] width 32 height 8
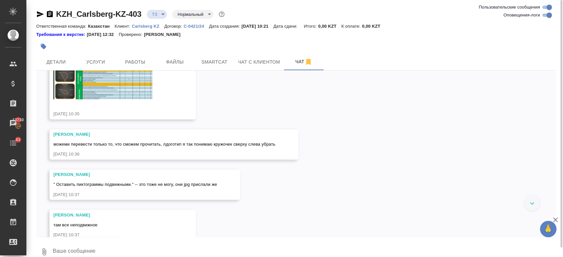
scroll to position [772, 0]
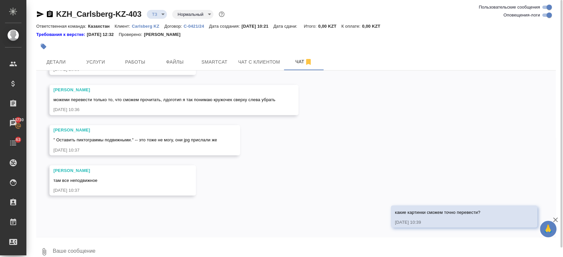
click at [245, 201] on div "13.08, среда [Кошербаева Назерке] Статус заказа изменен на "ТЗ" 13.08.25, 10:21…" at bounding box center [296, 154] width 520 height 167
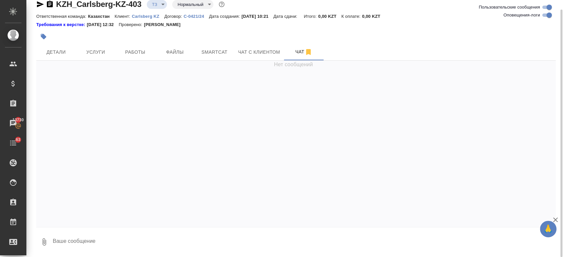
scroll to position [0, 0]
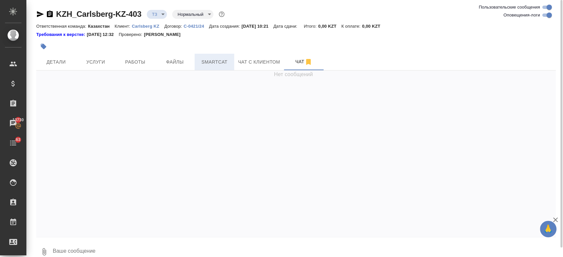
click at [231, 64] on button "Smartcat" at bounding box center [215, 62] width 40 height 17
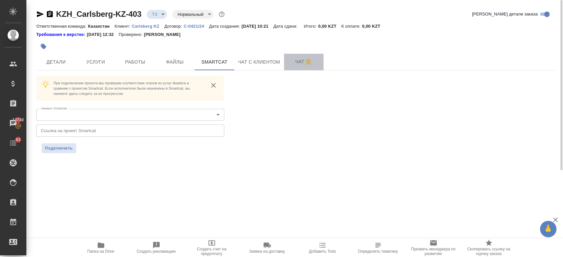
click at [290, 65] on span "Чат" at bounding box center [304, 62] width 32 height 8
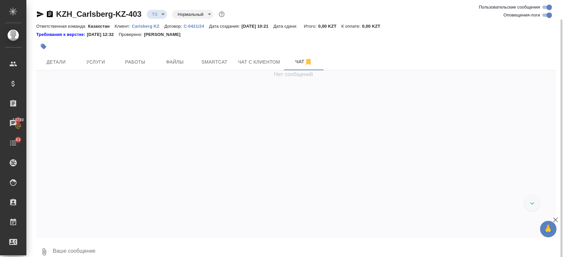
scroll to position [10, 0]
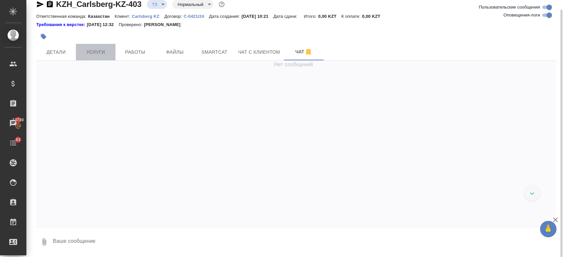
click at [101, 55] on span "Услуги" at bounding box center [96, 52] width 32 height 8
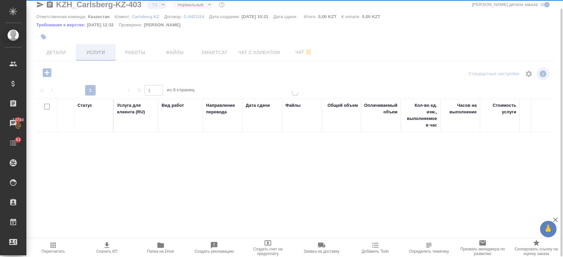
scroll to position [9, 0]
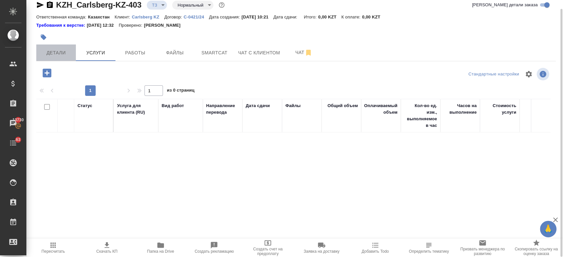
click at [58, 54] on span "Детали" at bounding box center [56, 53] width 32 height 8
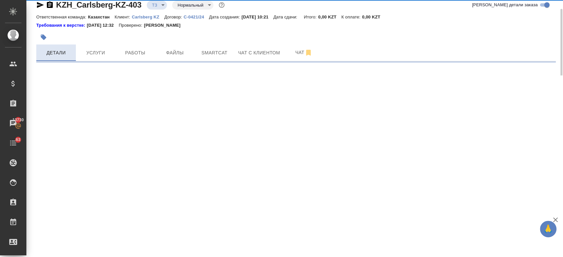
select select "RU"
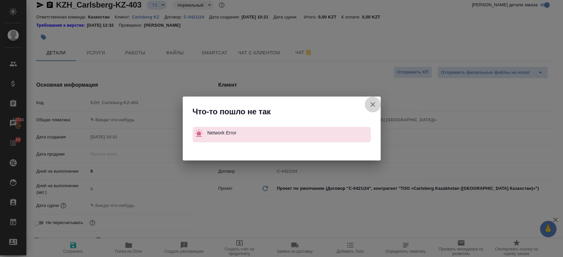
click at [379, 105] on button "Клиент не указал номер" at bounding box center [373, 105] width 16 height 16
type textarea "x"
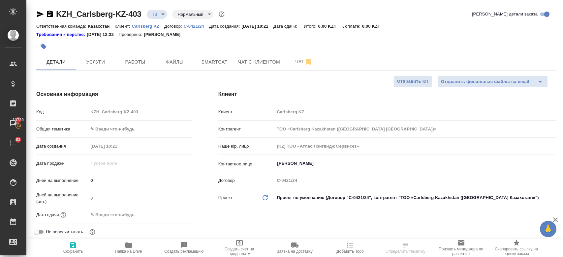
select select "RU"
type textarea "x"
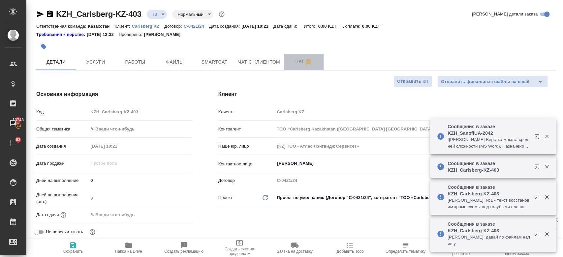
click at [293, 62] on span "Чат" at bounding box center [304, 62] width 32 height 8
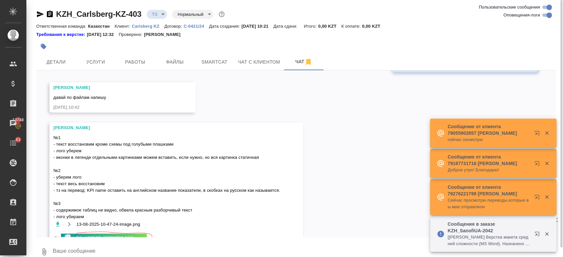
scroll to position [927, 0]
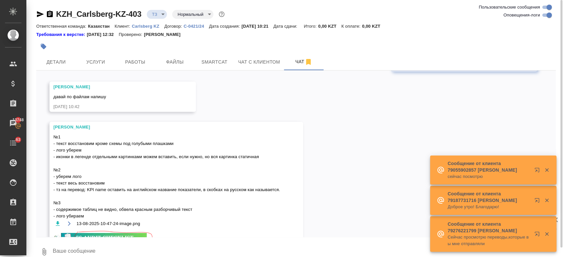
click at [380, 159] on div "13.08, [DATE] [[PERSON_NAME]] Статус заказа изменен на "ТЗ" [DATE] 10:21 [[PERS…" at bounding box center [296, 154] width 520 height 167
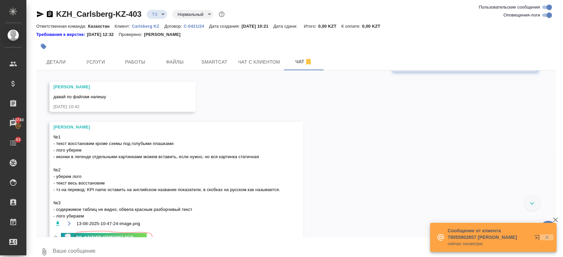
click at [548, 236] on icon "button" at bounding box center [547, 238] width 4 height 4
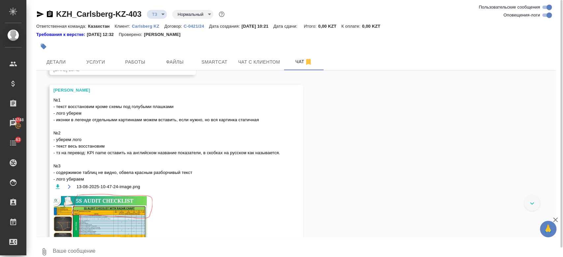
scroll to position [962, 0]
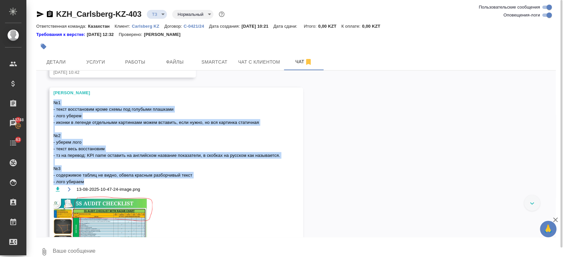
drag, startPoint x: 55, startPoint y: 103, endPoint x: 122, endPoint y: 183, distance: 104.5
click at [122, 183] on span "№1 - текст восстановим кроме схемы под голубыми плашками - лого уберем - иконки…" at bounding box center [166, 143] width 227 height 86
copy span "№1 - текст восстановим кроме схемы под голубыми плашками - лого уберем - иконки…"
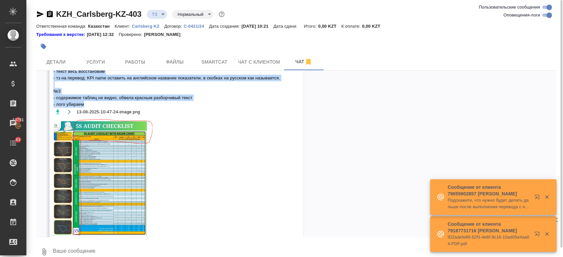
scroll to position [1040, 0]
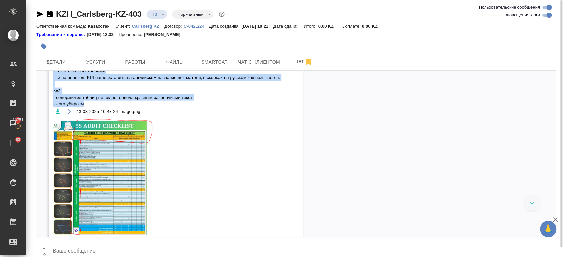
click at [132, 187] on img at bounding box center [102, 177] width 99 height 117
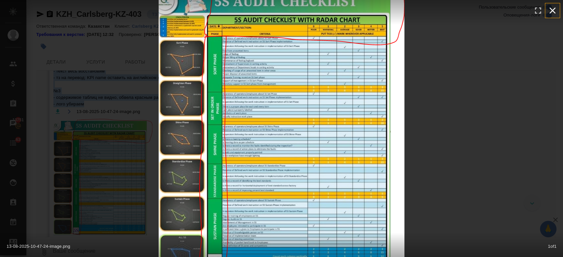
click at [550, 9] on icon "button" at bounding box center [553, 10] width 11 height 11
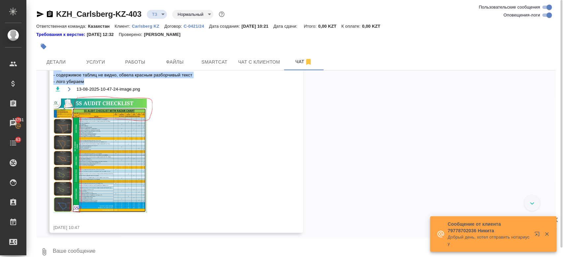
scroll to position [1066, 0]
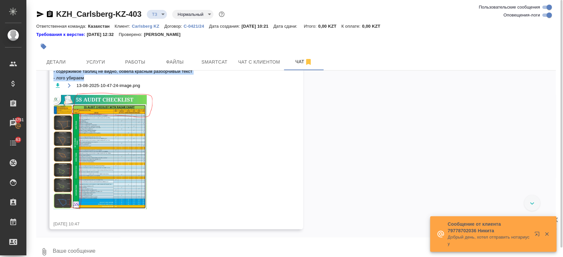
click at [137, 145] on img at bounding box center [102, 151] width 99 height 117
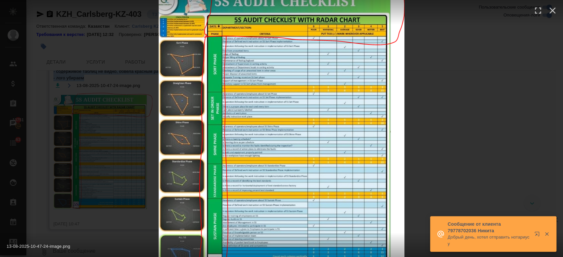
click at [164, 96] on img at bounding box center [282, 128] width 246 height 289
click at [120, 95] on div "13-08-2025-10-47-24-image.png 1 of 1" at bounding box center [281, 128] width 563 height 257
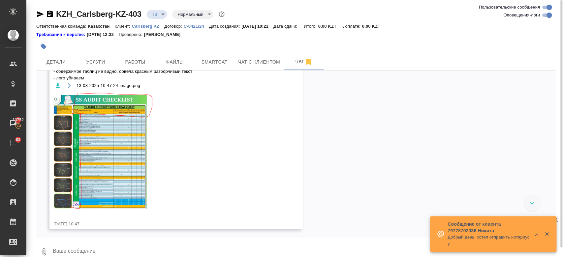
click at [98, 158] on img at bounding box center [102, 151] width 99 height 117
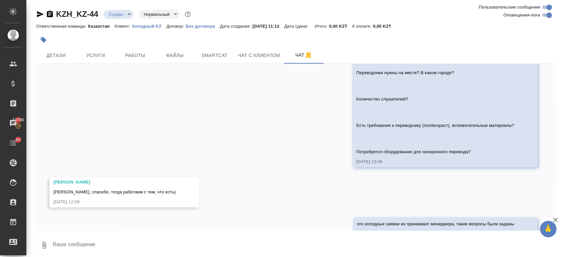
scroll to position [647, 0]
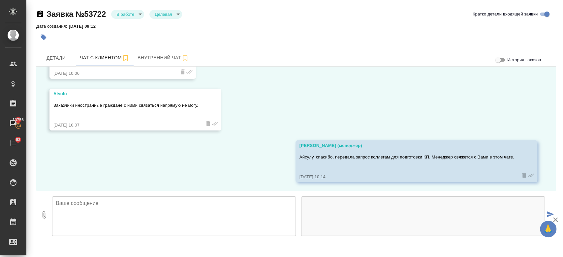
scroll to position [851, 0]
click at [277, 10] on div "Заявка №53722 В работе inProcess Целевая target Кратко детали входящей заявки" at bounding box center [296, 14] width 520 height 11
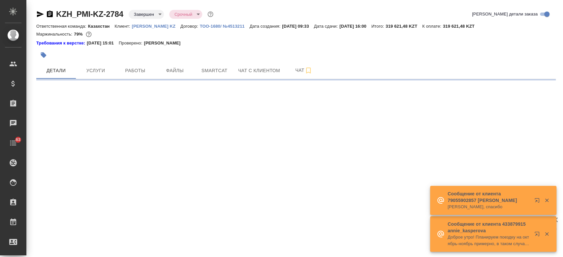
select select "RU"
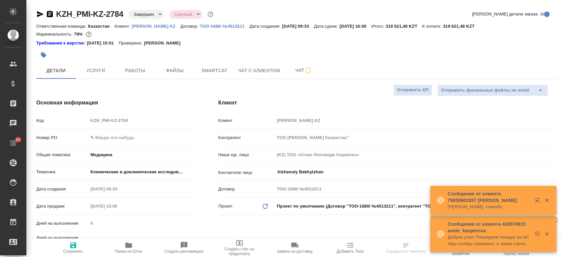
click at [158, 25] on p "[PERSON_NAME] KZ" at bounding box center [156, 26] width 49 height 5
type textarea "x"
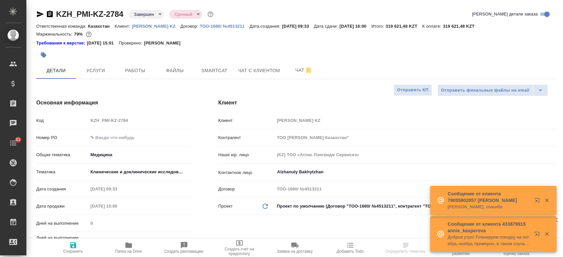
type textarea "x"
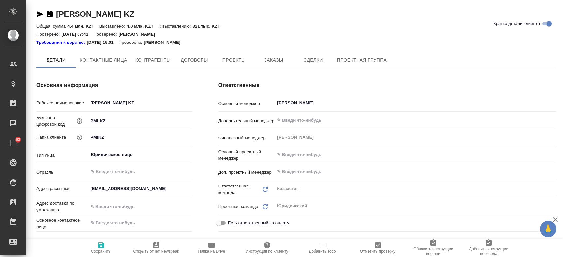
type textarea "x"
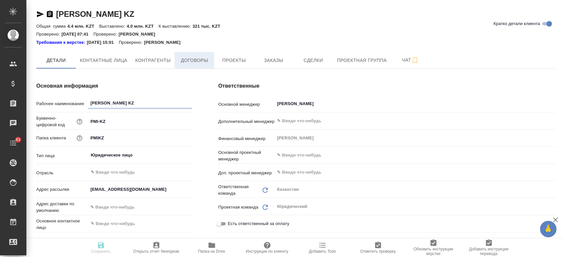
type textarea "x"
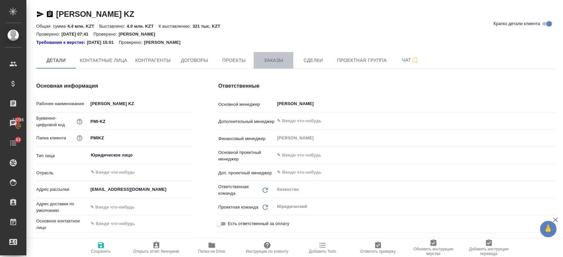
click at [280, 55] on button "Заказы" at bounding box center [274, 60] width 40 height 17
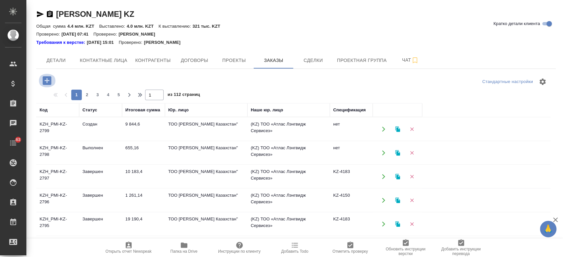
drag, startPoint x: 0, startPoint y: 0, endPoint x: 53, endPoint y: 81, distance: 96.3
click at [53, 81] on button "button" at bounding box center [47, 81] width 18 height 14
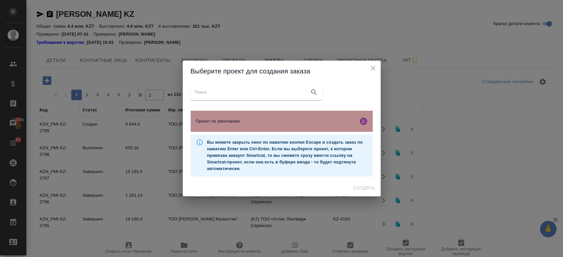
click at [252, 116] on div "Проект по умолчанию" at bounding box center [282, 121] width 182 height 21
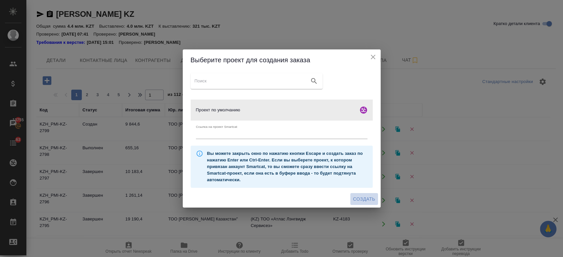
click at [361, 203] on span "Создать" at bounding box center [364, 199] width 22 height 8
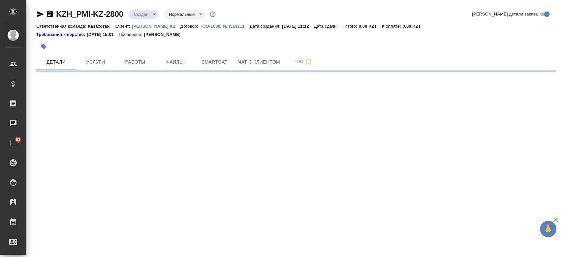
select select "RU"
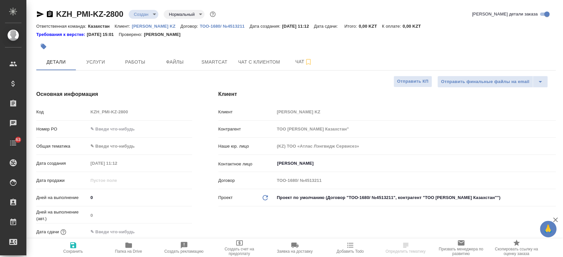
type textarea "x"
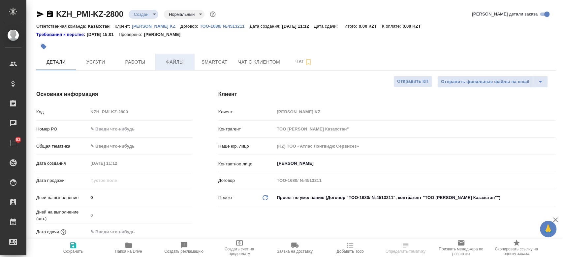
type textarea "x"
click at [183, 61] on span "Файлы" at bounding box center [175, 62] width 32 height 8
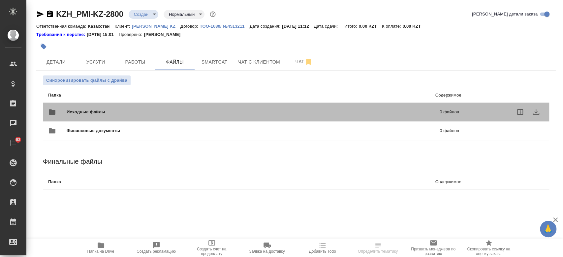
click at [102, 111] on span "Исходные файлы" at bounding box center [170, 112] width 206 height 7
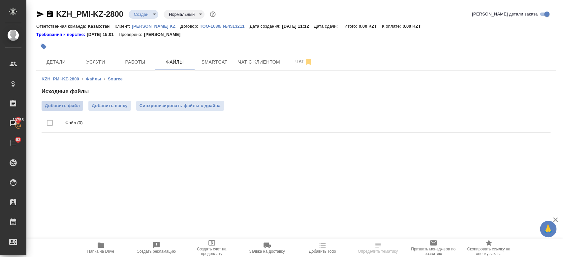
click at [74, 103] on span "Добавить файл" at bounding box center [62, 106] width 35 height 7
click at [0, 0] on input "Добавить файл" at bounding box center [0, 0] width 0 height 0
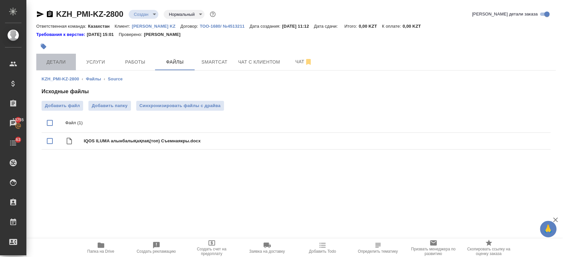
click at [65, 64] on span "Детали" at bounding box center [56, 62] width 32 height 8
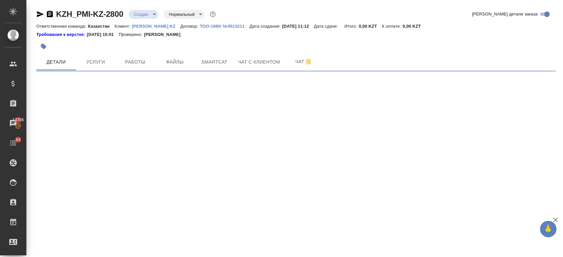
select select "RU"
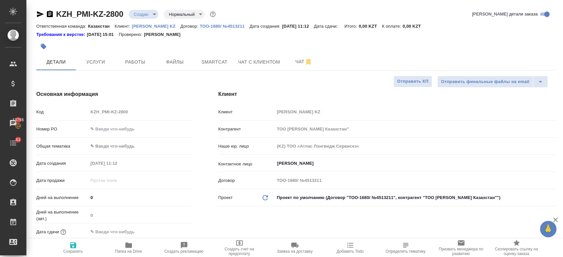
type textarea "x"
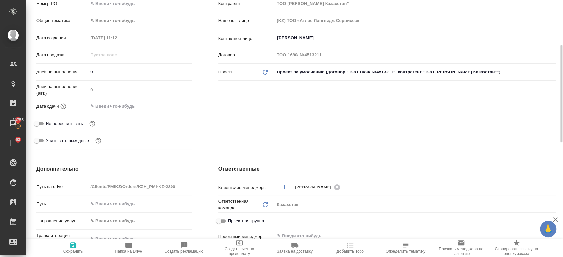
scroll to position [127, 0]
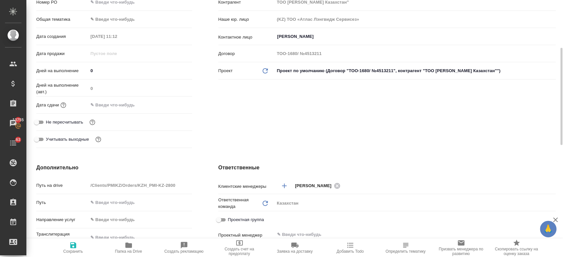
type textarea "x"
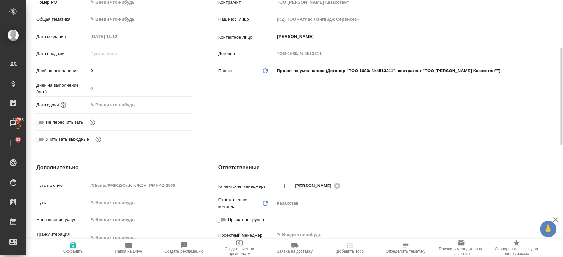
type textarea "x"
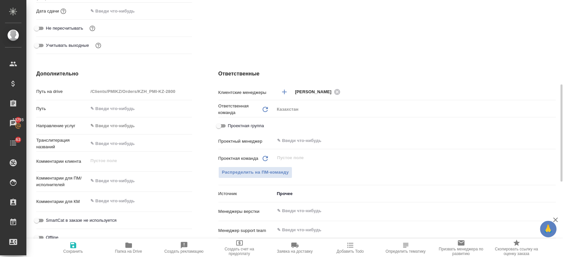
scroll to position [222, 0]
type textarea "x"
click at [116, 177] on textarea at bounding box center [139, 180] width 103 height 11
type textarea "про"
type textarea "x"
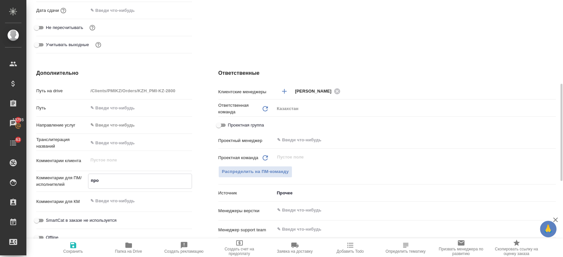
type textarea "x"
type textarea "проверить"
type textarea "x"
type textarea "проверить"
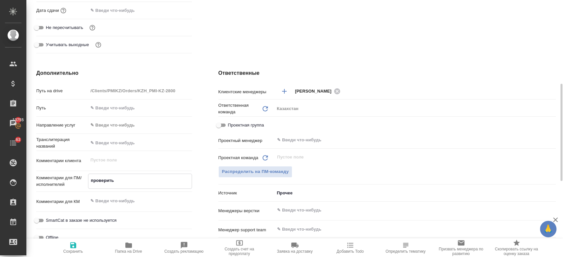
type textarea "x"
type textarea "проверить п"
type textarea "x"
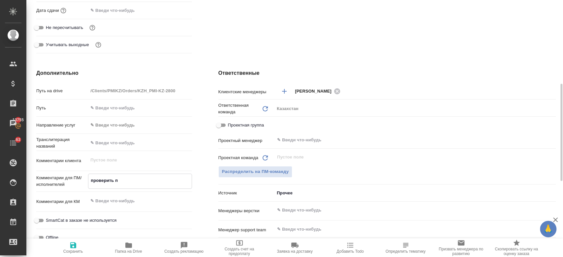
type textarea "x"
type textarea "проверить пе"
type textarea "x"
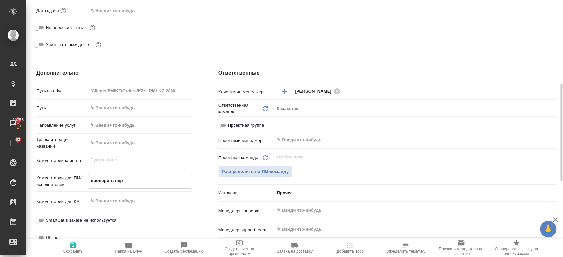
type textarea "проверить пере"
type textarea "x"
type textarea "проверить перев"
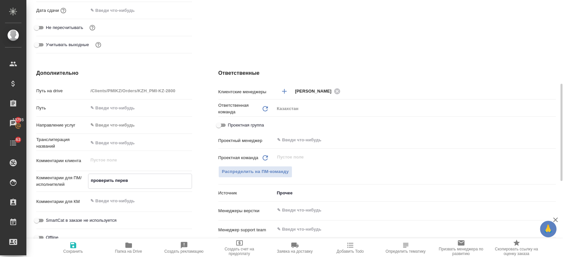
type textarea "x"
type textarea "проверить перево"
type textarea "x"
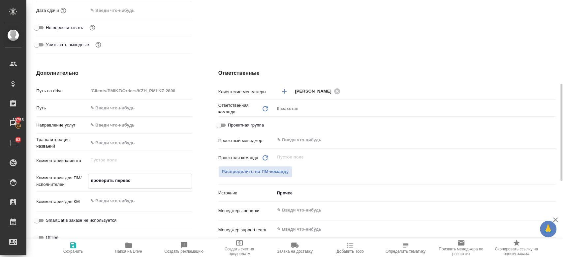
type textarea "x"
type textarea "проверить перевод"
type textarea "x"
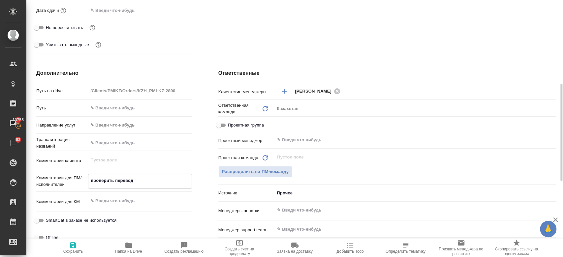
type textarea "x"
type textarea "проверить перевод."
type textarea "x"
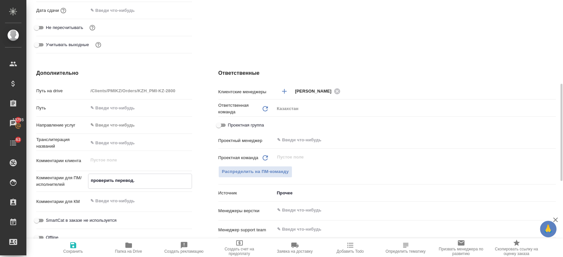
type textarea "проверить перевод."
type textarea "x"
click at [74, 253] on span "Сохранить" at bounding box center [73, 252] width 20 height 5
type textarea "x"
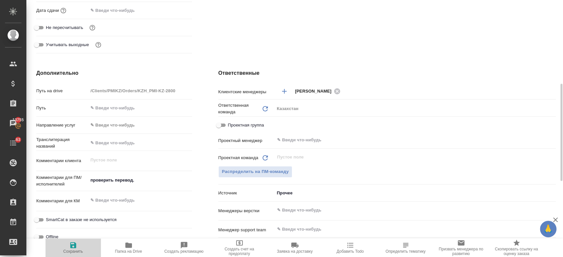
type textarea "x"
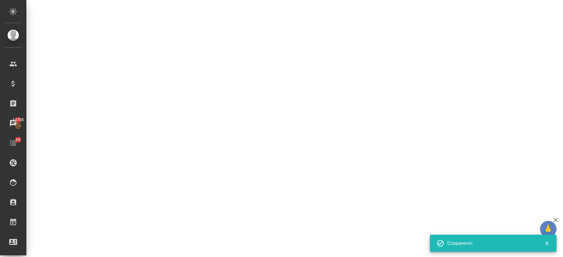
select select "RU"
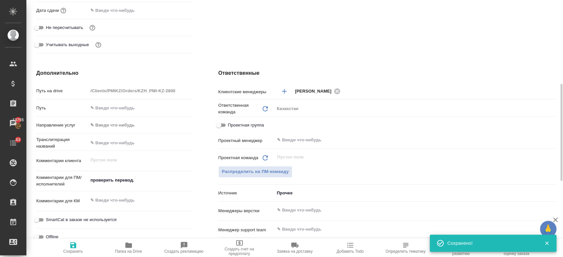
type textarea "x"
click at [141, 187] on div "проверить перевод. x" at bounding box center [140, 181] width 104 height 15
type textarea "x"
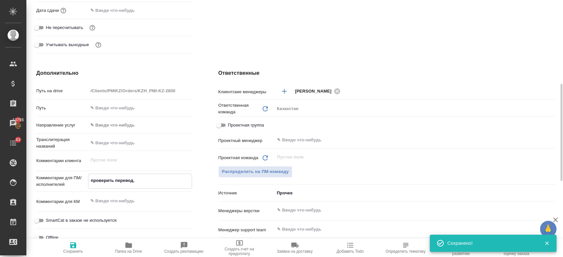
click at [148, 176] on textarea "проверить перевод." at bounding box center [139, 180] width 103 height 11
type textarea "проверить перевод."
type textarea "x"
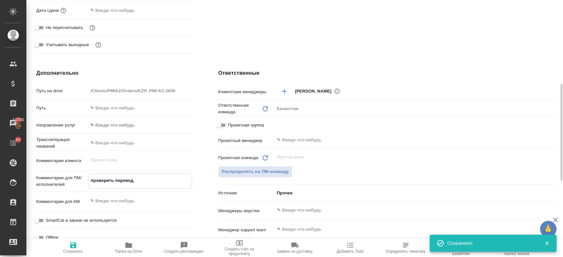
type textarea "проверить перевод. р"
type textarea "x"
type textarea "проверить перевод. ру"
type textarea "x"
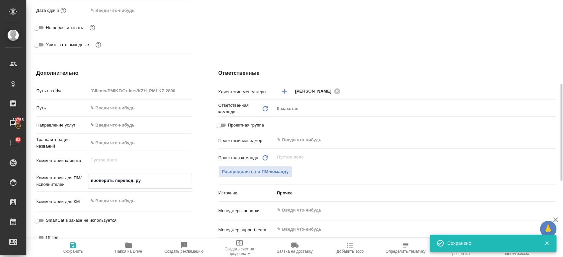
type textarea "проверить перевод. рус"
type textarea "x"
type textarea "проверить перевод. рус-"
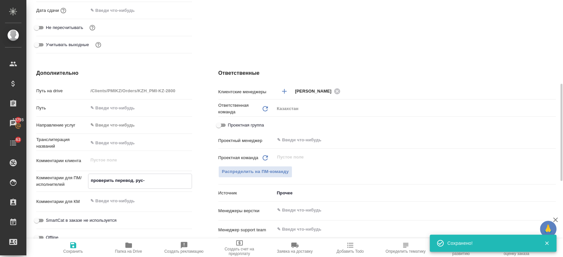
type textarea "x"
type textarea "проверить перевод. рус-к"
type textarea "x"
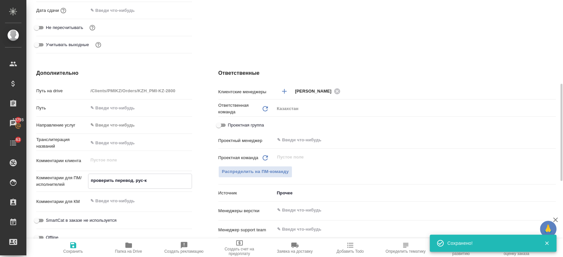
type textarea "проверить перевод. рус-ка"
type textarea "x"
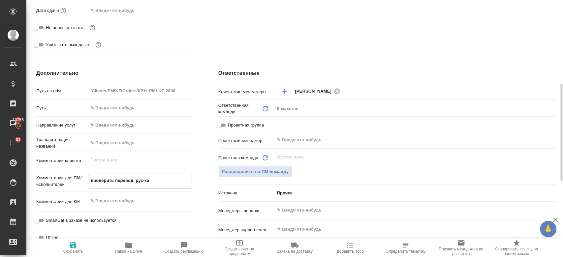
type textarea "проверить перевод. рус-каз"
type textarea "x"
type textarea "проверить перевод. рус-каз"
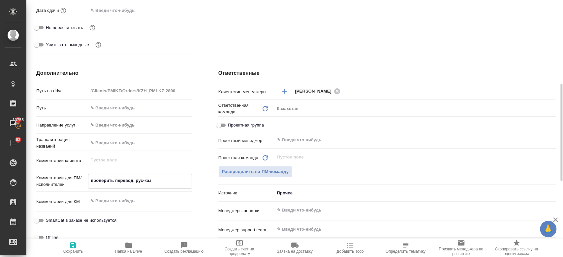
type textarea "x"
click at [69, 243] on icon "button" at bounding box center [73, 246] width 8 height 8
type textarea "x"
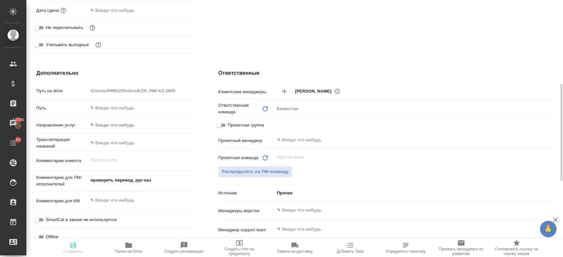
type textarea "x"
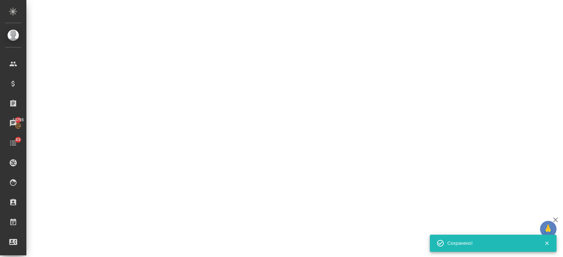
select select "RU"
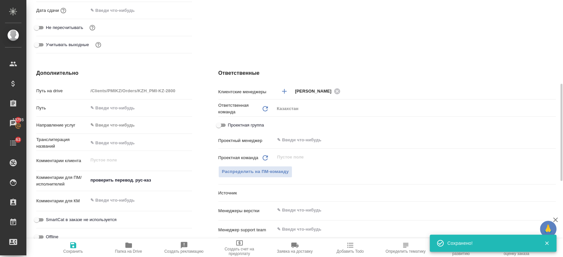
type textarea "x"
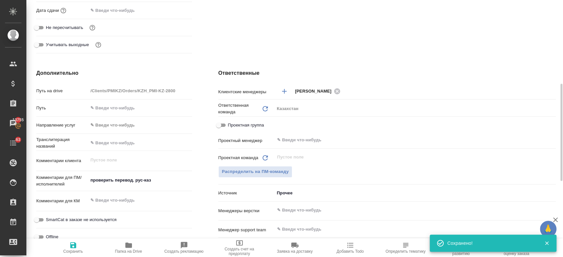
type textarea "x"
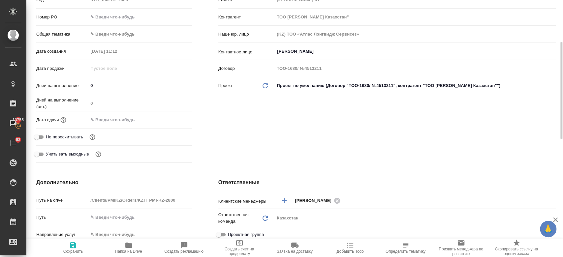
scroll to position [112, 0]
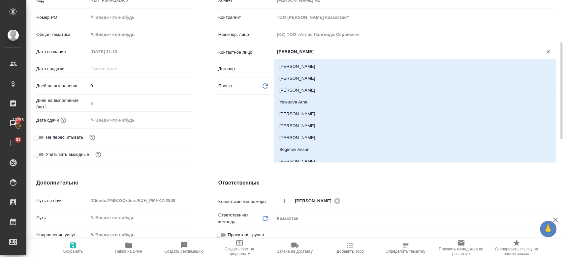
click at [291, 51] on input "Kim Darya" at bounding box center [404, 52] width 255 height 8
type textarea "x"
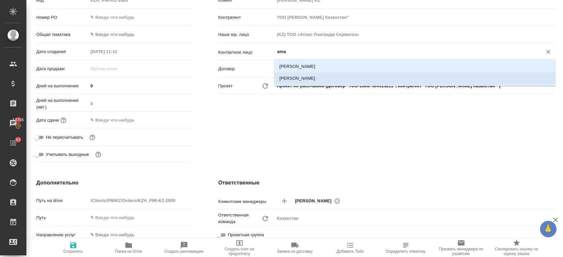
click at [290, 83] on li "[PERSON_NAME]" at bounding box center [415, 79] width 282 height 12
type input "[PERSON_NAME]"
type textarea "x"
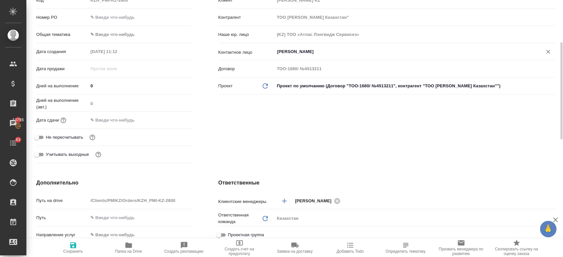
type input "[PERSON_NAME]"
click at [81, 247] on span "Сохранить" at bounding box center [74, 248] width 48 height 13
type textarea "x"
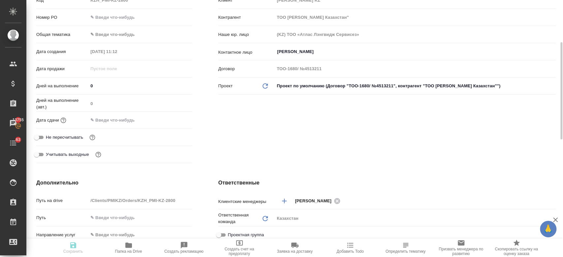
type textarea "x"
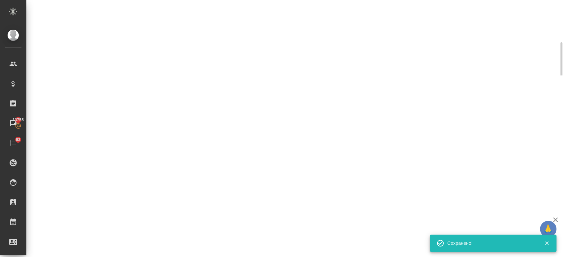
select select "RU"
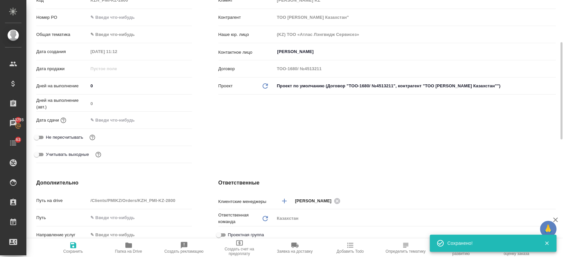
type textarea "x"
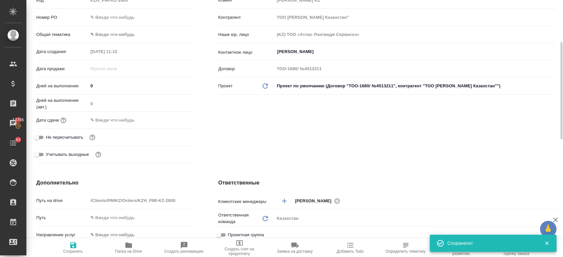
type textarea "x"
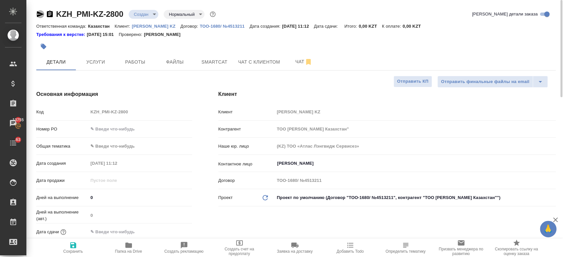
click at [38, 12] on icon "button" at bounding box center [40, 14] width 7 height 6
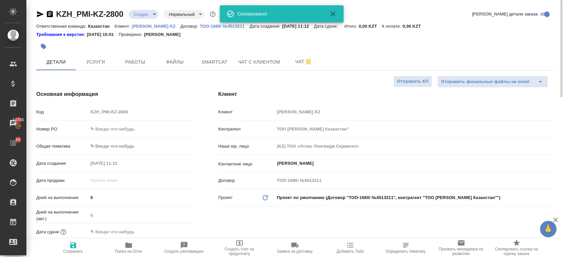
type textarea "x"
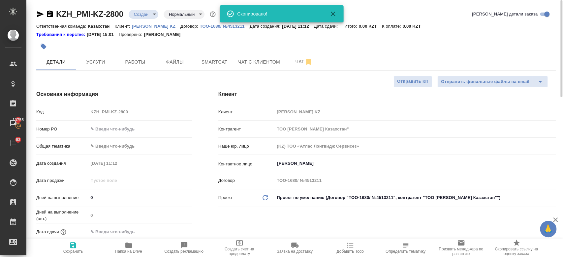
type textarea "x"
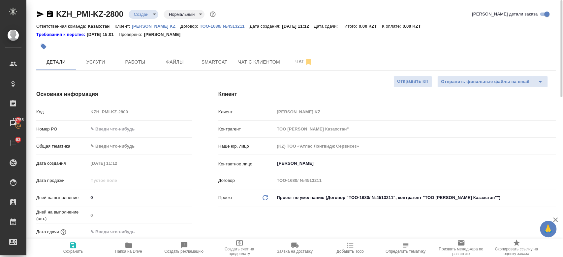
click at [184, 81] on div "Основная информация Код KZH_PMI-KZ-2800 Номер PO Общая тематика ✎ Введи что-ниб…" at bounding box center [114, 184] width 182 height 214
click at [207, 45] on div at bounding box center [209, 46] width 347 height 15
type textarea "x"
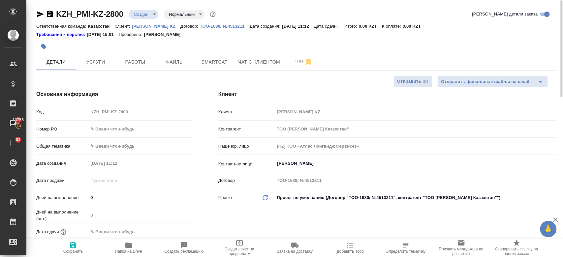
type textarea "x"
click at [99, 61] on span "Услуги" at bounding box center [96, 62] width 32 height 8
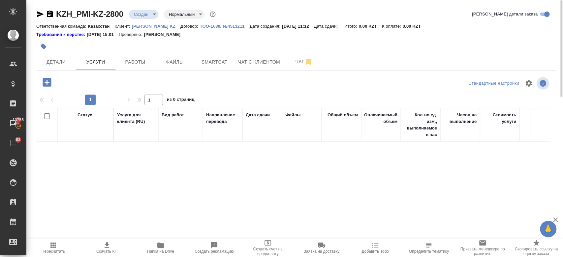
click at [48, 85] on icon "button" at bounding box center [47, 82] width 9 height 9
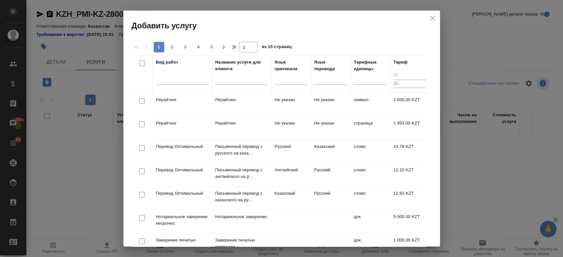
click at [182, 84] on div at bounding box center [182, 78] width 53 height 13
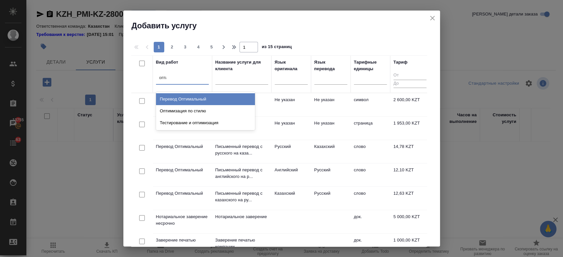
type input "оптим"
click at [190, 96] on div "Перевод Оптимальный" at bounding box center [205, 99] width 99 height 12
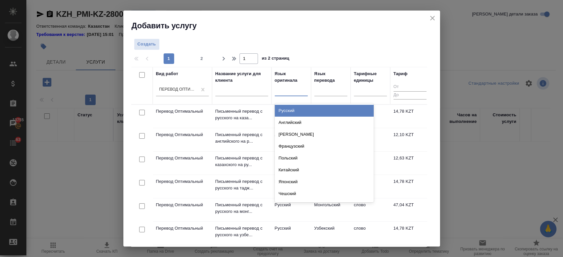
click at [294, 88] on div at bounding box center [291, 90] width 33 height 10
type input "рус"
click at [285, 112] on div "Русский" at bounding box center [324, 111] width 99 height 12
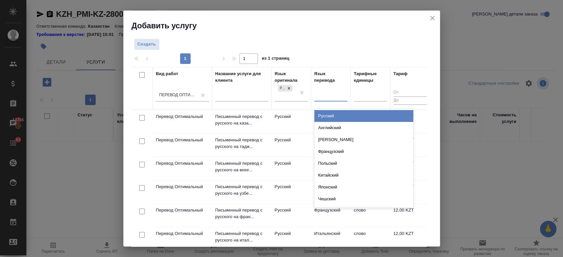
click at [330, 94] on div at bounding box center [331, 95] width 33 height 10
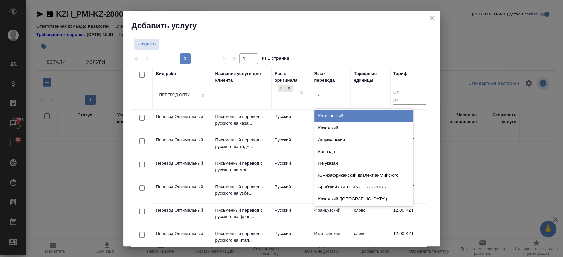
type input "каз"
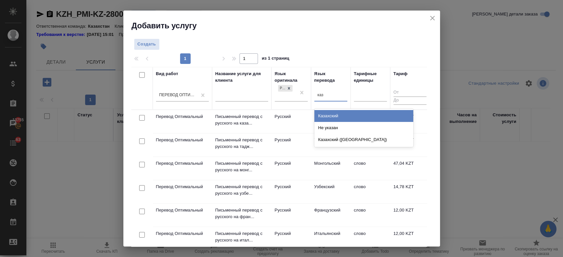
click at [332, 120] on div "Казахский" at bounding box center [364, 116] width 99 height 12
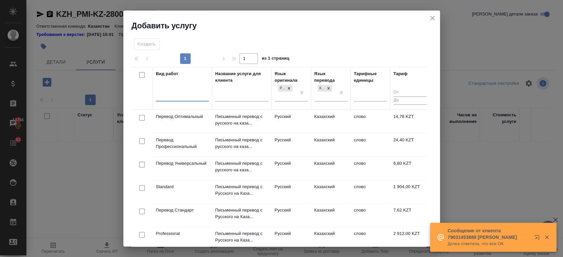
click at [181, 97] on div at bounding box center [182, 95] width 53 height 10
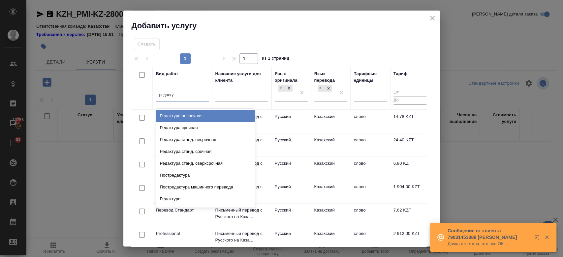
type input "редактур"
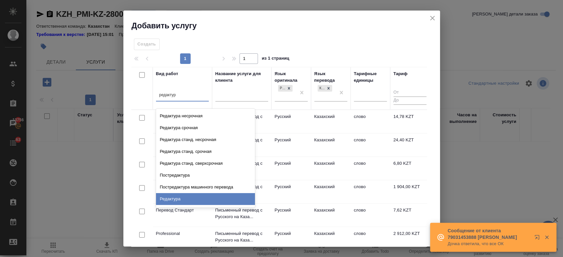
click at [186, 197] on div "Редактура" at bounding box center [205, 199] width 99 height 12
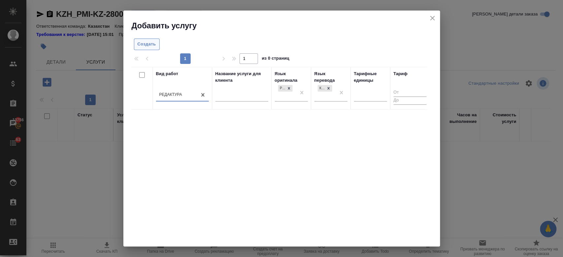
click at [142, 49] on button "Создать" at bounding box center [147, 45] width 26 height 12
click at [142, 49] on div at bounding box center [281, 129] width 317 height 236
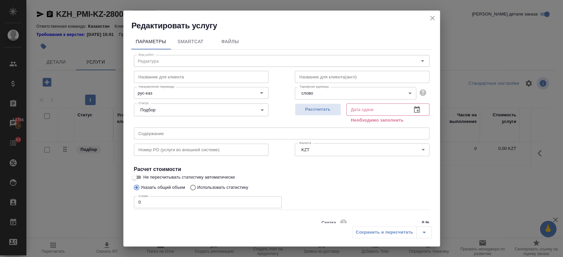
scroll to position [28, 0]
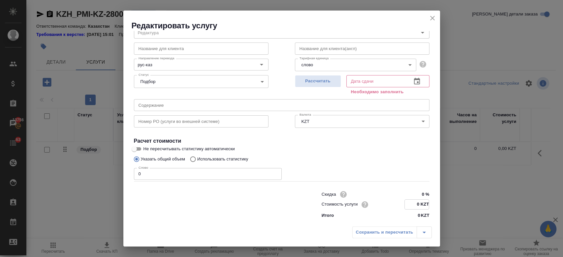
click at [416, 206] on input "0 KZT" at bounding box center [417, 205] width 24 height 10
type input "7.39 KZT"
click at [396, 150] on label "Не пересчитывать статистику автоматически" at bounding box center [277, 149] width 294 height 8
click at [146, 150] on input "Не пересчитывать статистику автоматически" at bounding box center [134, 149] width 24 height 8
checkbox input "true"
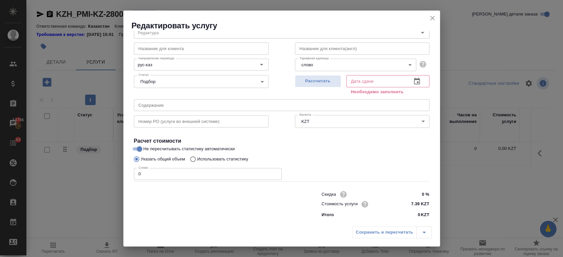
click at [307, 90] on div "Рассчитать" at bounding box center [318, 85] width 46 height 24
click at [305, 81] on span "Рассчитать" at bounding box center [318, 82] width 39 height 8
type input "13.08.2025 11:15"
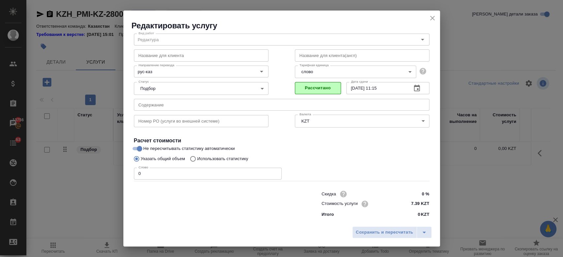
scroll to position [21, 0]
click at [372, 231] on span "Сохранить и пересчитать" at bounding box center [384, 233] width 57 height 8
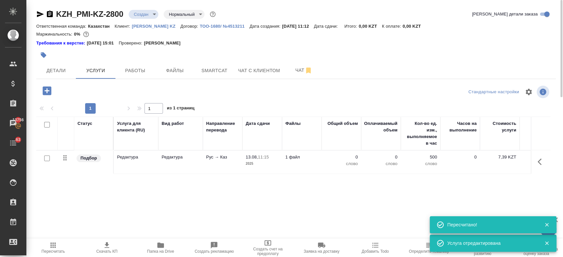
click at [221, 46] on div "Требования к верстке: 28.08.2024 15:01 Проверено: Петрова Валерия" at bounding box center [296, 43] width 520 height 7
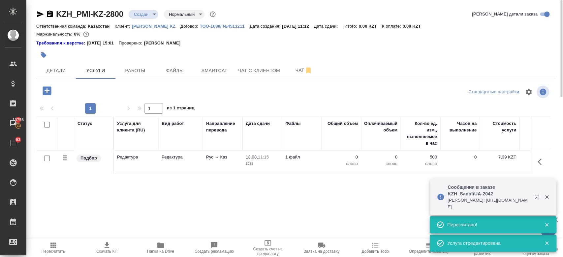
click at [293, 5] on div "KZH_PMI-KZ-2800 Создан new Нормальный normal Кратко детали заказа Ответственная…" at bounding box center [296, 138] width 527 height 276
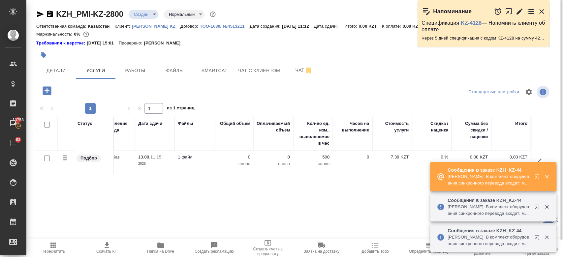
scroll to position [0, 0]
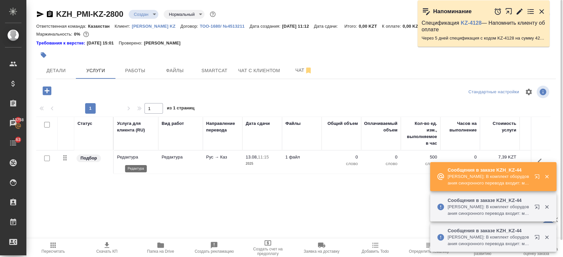
click at [135, 154] on p "Редактура" at bounding box center [136, 157] width 38 height 7
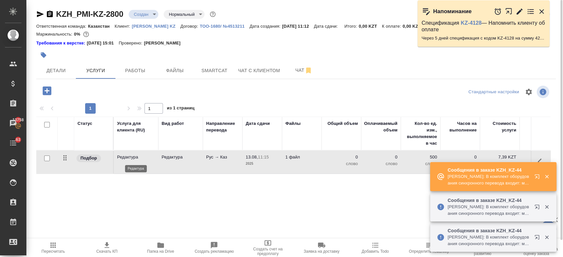
click at [135, 154] on p "Редактура" at bounding box center [136, 157] width 38 height 7
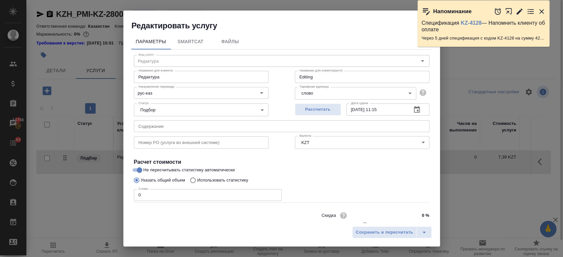
scroll to position [21, 0]
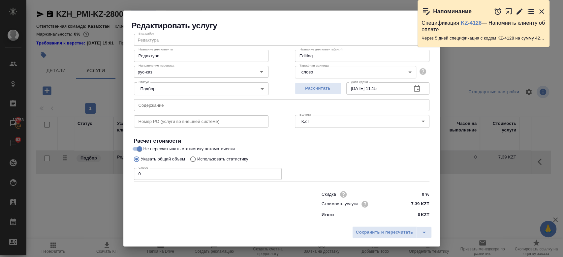
click at [153, 171] on input "0" at bounding box center [208, 174] width 148 height 12
type input "10"
click at [299, 90] on span "Рассчитать" at bounding box center [318, 89] width 39 height 8
type input "13.08.2025 11:34"
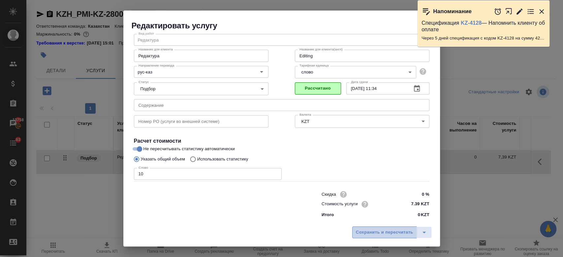
click at [367, 231] on span "Сохранить и пересчитать" at bounding box center [384, 233] width 57 height 8
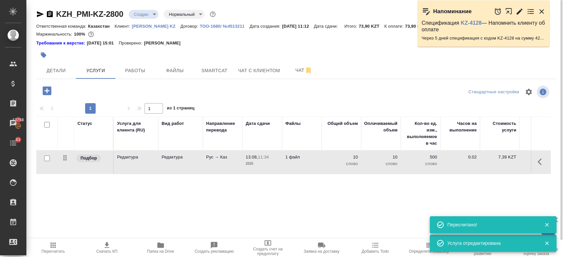
click at [47, 157] on input "checkbox" at bounding box center [47, 159] width 6 height 6
checkbox input "true"
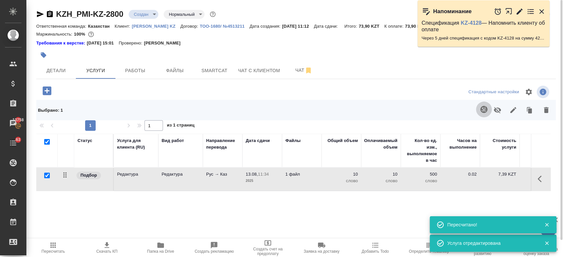
click at [485, 113] on icon "button" at bounding box center [484, 110] width 8 height 8
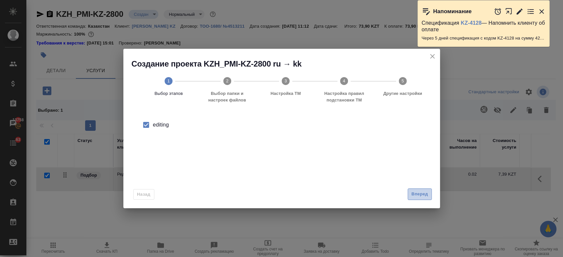
click at [417, 193] on span "Вперед" at bounding box center [420, 195] width 17 height 8
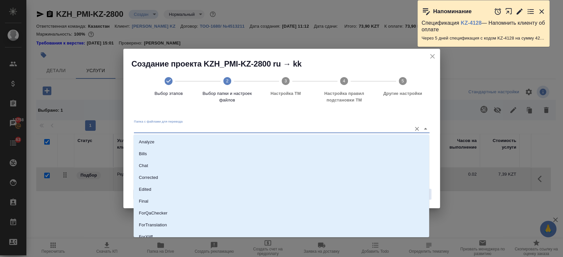
click at [212, 127] on input "Папка с файлами для перевода" at bounding box center [271, 129] width 275 height 8
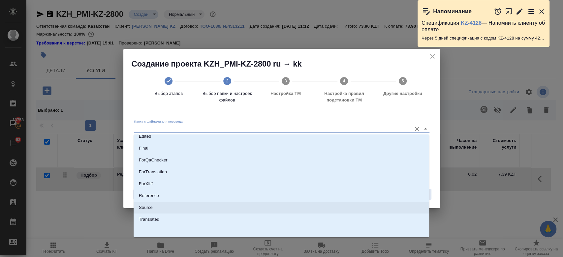
click at [176, 208] on li "Source" at bounding box center [282, 208] width 296 height 12
type input "Source"
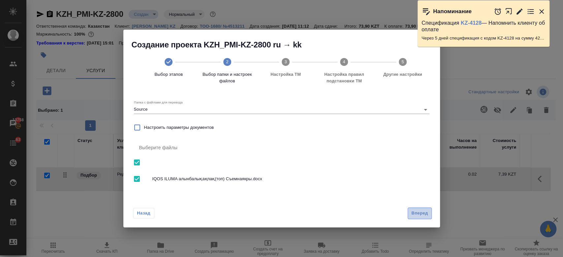
click at [423, 213] on span "Вперед" at bounding box center [420, 214] width 17 height 8
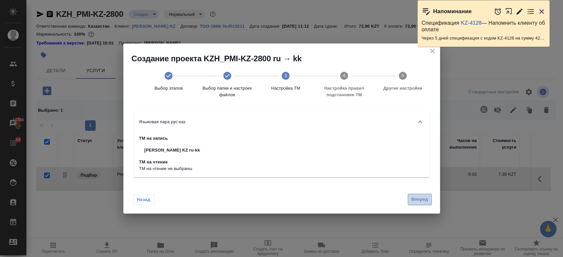
click at [417, 202] on span "Вперед" at bounding box center [420, 200] width 17 height 8
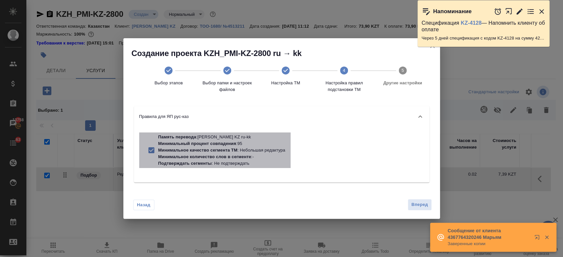
click at [207, 149] on p "Минимальное качество сегмента ТМ" at bounding box center [197, 150] width 79 height 5
checkbox input "false"
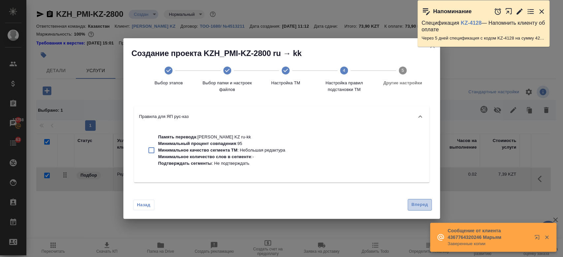
click at [424, 203] on span "Вперед" at bounding box center [420, 205] width 17 height 8
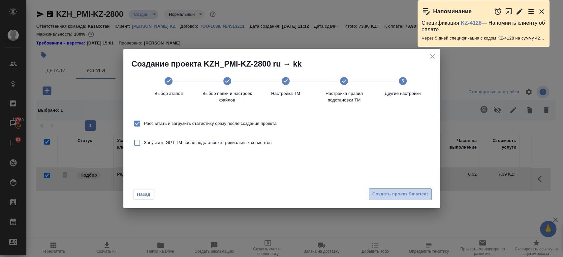
click at [412, 197] on span "Создать проект Smartcat" at bounding box center [401, 195] width 56 height 8
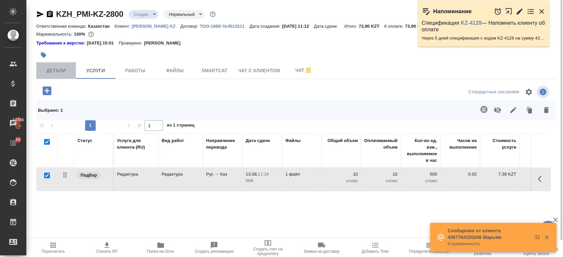
click at [61, 69] on span "Детали" at bounding box center [56, 71] width 32 height 8
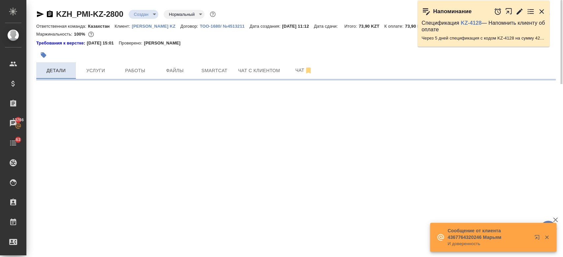
select select "RU"
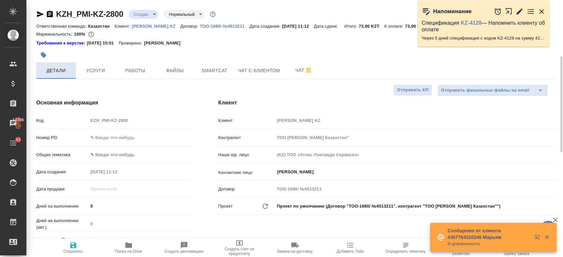
type textarea "x"
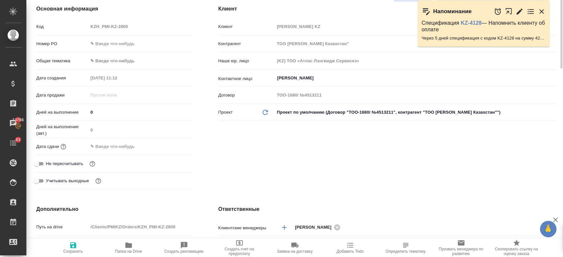
type input "[PERSON_NAME]"
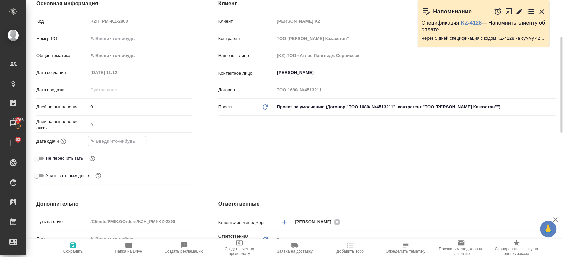
click at [116, 144] on input "text" at bounding box center [117, 142] width 58 height 10
click at [172, 141] on icon "button" at bounding box center [173, 141] width 8 height 8
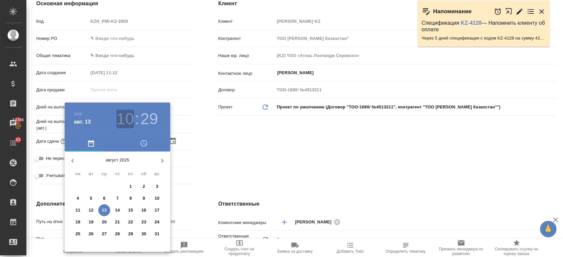
click at [128, 121] on h3 "10" at bounding box center [125, 119] width 17 height 18
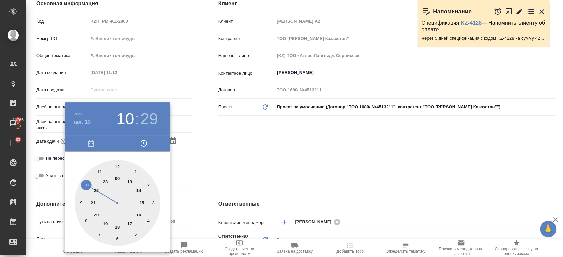
click at [130, 182] on div at bounding box center [118, 203] width 86 height 86
type input "13.08.2025 13:29"
type textarea "x"
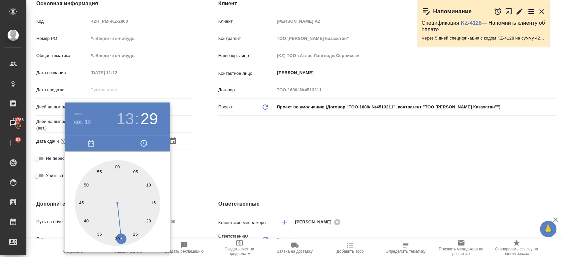
click at [117, 167] on div at bounding box center [118, 203] width 86 height 86
type input "13.08.2025 13:00"
type textarea "x"
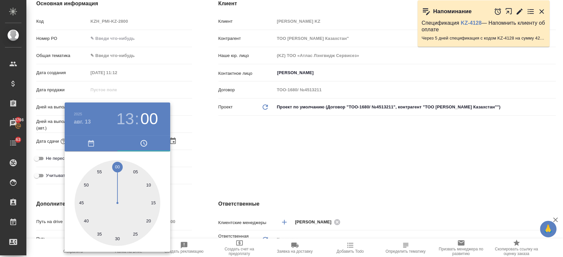
click at [232, 173] on div at bounding box center [281, 128] width 563 height 257
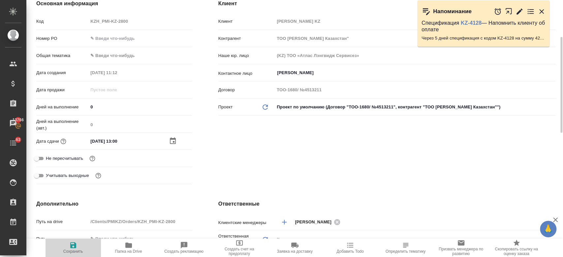
click at [76, 247] on icon "button" at bounding box center [73, 246] width 8 height 8
type textarea "x"
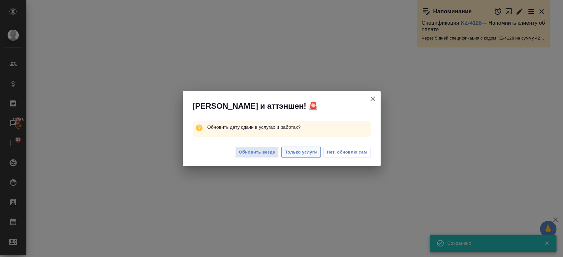
click at [293, 156] on button "Только услуги" at bounding box center [301, 153] width 39 height 12
select select "RU"
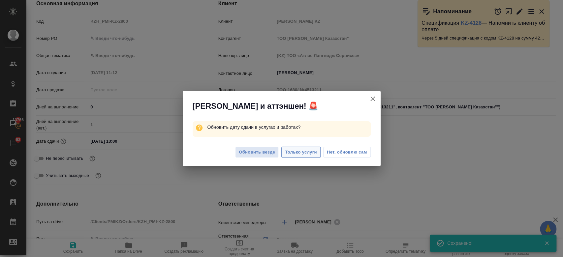
type textarea "x"
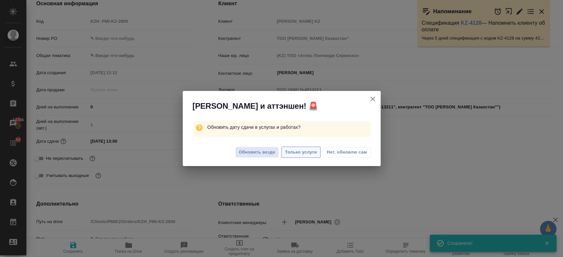
type textarea "x"
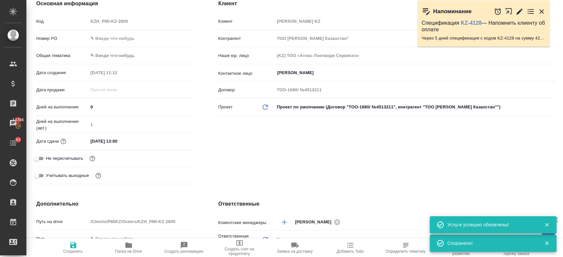
click at [292, 154] on div at bounding box center [281, 128] width 563 height 257
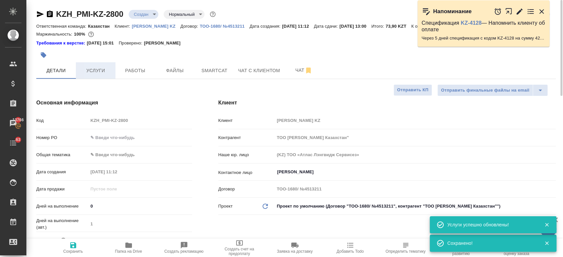
click at [99, 69] on span "Услуги" at bounding box center [96, 71] width 32 height 8
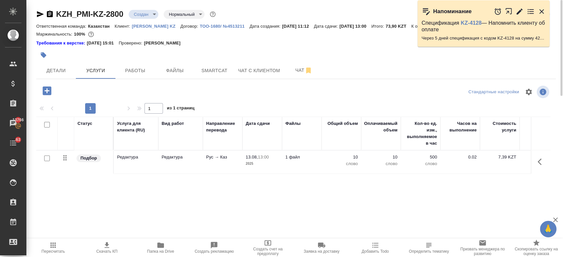
click at [108, 248] on icon "button" at bounding box center [107, 246] width 8 height 8
click at [544, 12] on icon "button" at bounding box center [542, 12] width 8 height 8
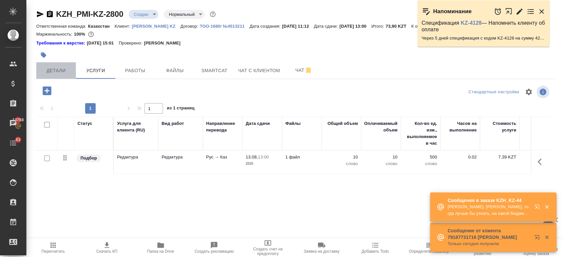
click at [61, 74] on span "Детали" at bounding box center [56, 71] width 32 height 8
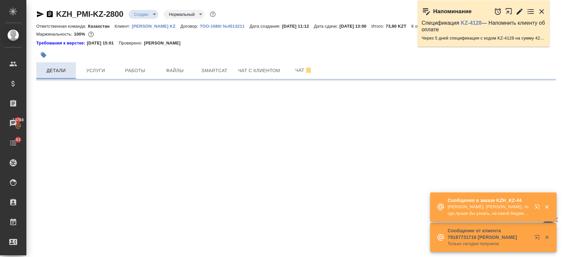
select select "RU"
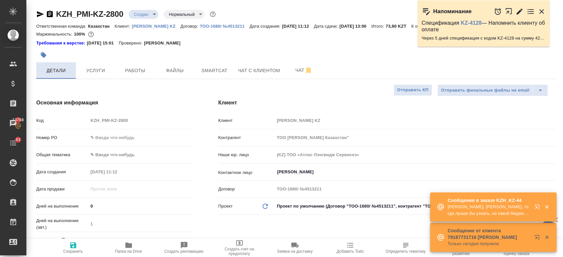
type textarea "x"
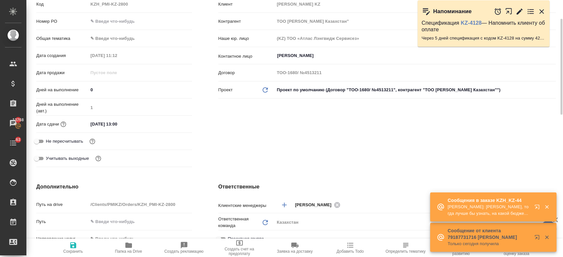
scroll to position [124, 0]
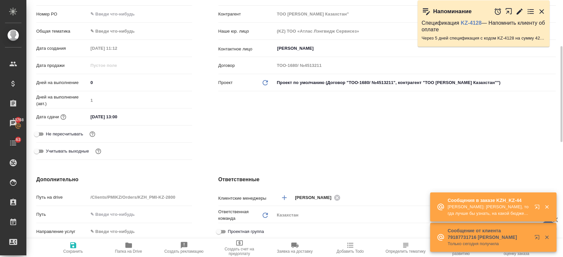
click at [116, 119] on input "13.08.2025 13:00" at bounding box center [117, 117] width 58 height 10
click at [175, 115] on icon "button" at bounding box center [173, 116] width 6 height 7
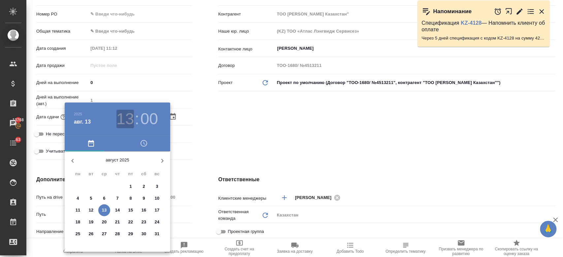
click at [129, 117] on h3 "13" at bounding box center [125, 119] width 17 height 18
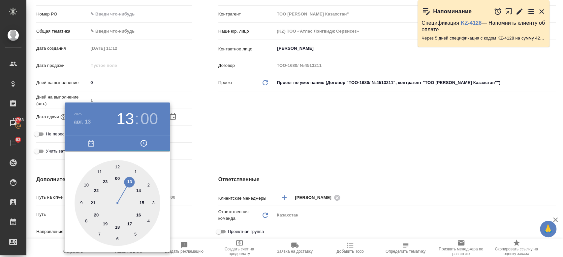
click at [137, 188] on div at bounding box center [118, 203] width 86 height 86
type input "[DATE] 14:00"
type textarea "x"
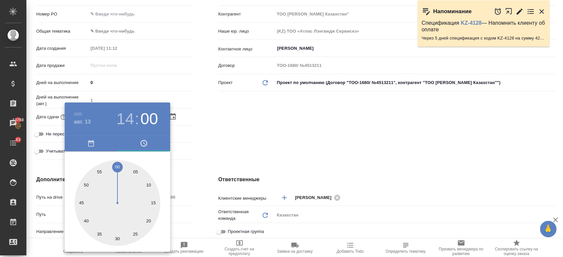
click at [216, 142] on div at bounding box center [281, 128] width 563 height 257
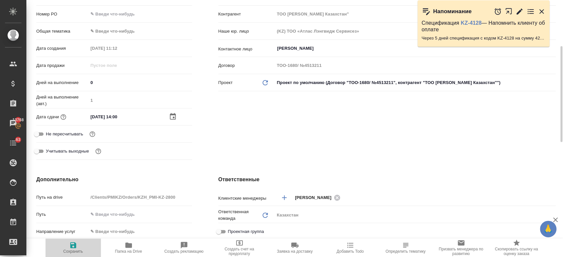
click at [77, 244] on icon "button" at bounding box center [73, 246] width 8 height 8
type textarea "x"
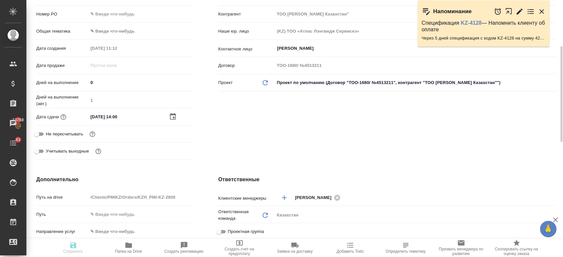
type textarea "x"
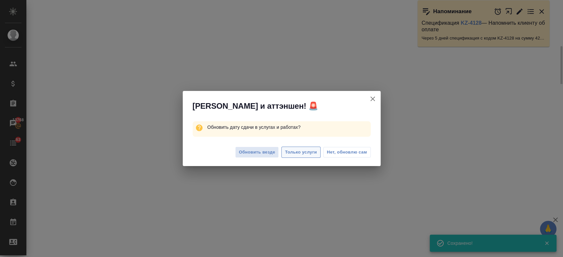
select select "RU"
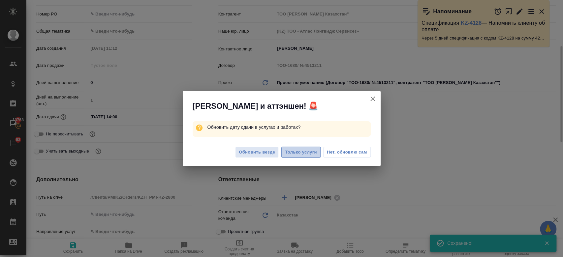
click at [295, 150] on span "Только услуги" at bounding box center [301, 153] width 32 height 8
type textarea "x"
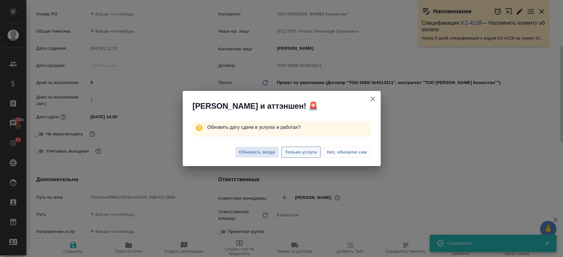
type textarea "x"
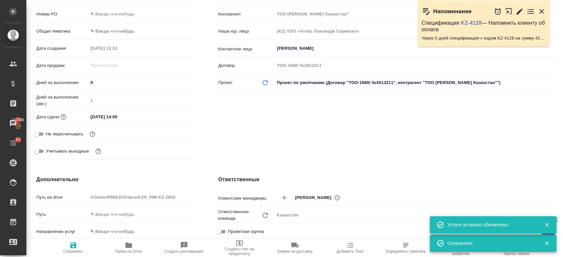
scroll to position [0, 0]
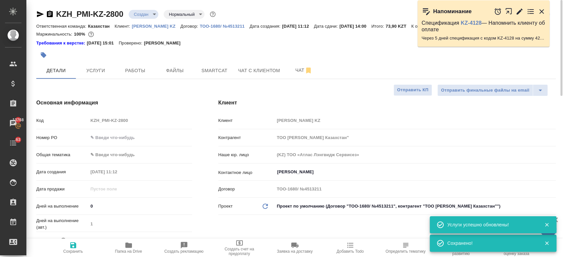
click at [144, 13] on body "🙏 .cls-1 fill:#fff; AWATERA Kosherbayeva Nazerke Клиенты Спецификации Заказы 13…" at bounding box center [281, 128] width 563 height 257
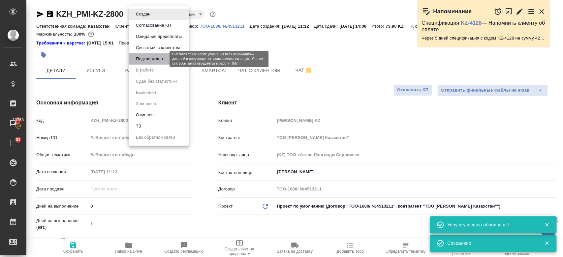
click at [163, 59] on button "Подтвержден" at bounding box center [149, 58] width 31 height 7
type textarea "x"
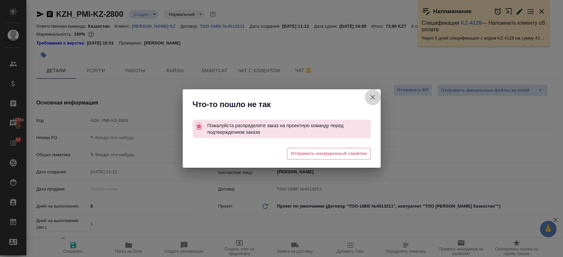
click at [372, 98] on icon "button" at bounding box center [373, 97] width 5 height 5
type textarea "x"
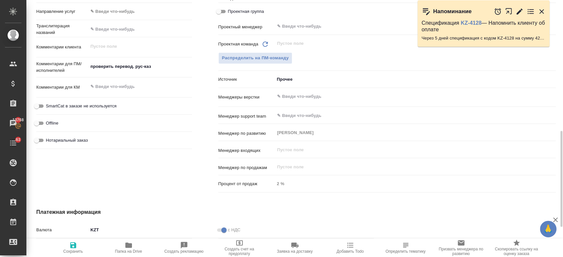
scroll to position [344, 0]
click at [262, 61] on span "Распределить на ПМ-команду" at bounding box center [255, 59] width 67 height 8
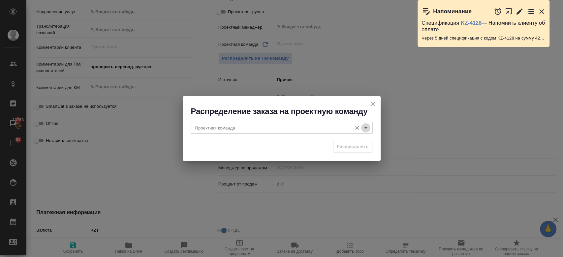
click at [366, 125] on icon "Open" at bounding box center [366, 128] width 8 height 8
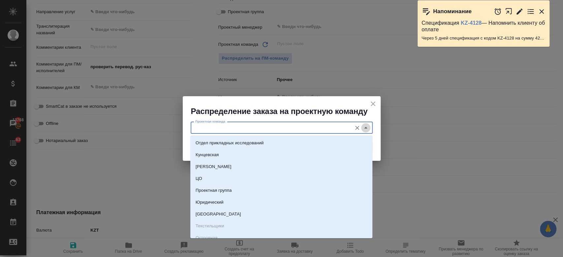
click at [366, 125] on icon "Close" at bounding box center [366, 128] width 8 height 8
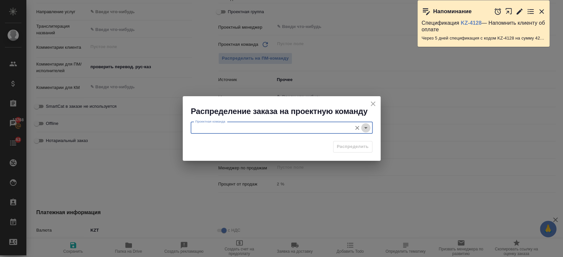
click at [367, 131] on icon "Open" at bounding box center [366, 128] width 8 height 8
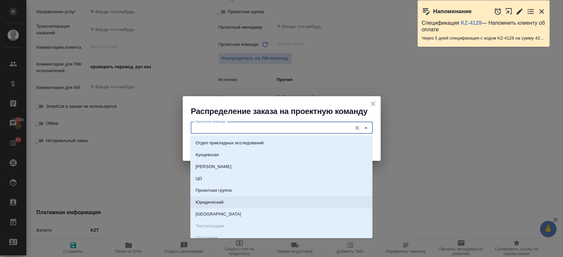
click at [262, 207] on li "Юридический" at bounding box center [281, 203] width 182 height 12
type input "Юридический"
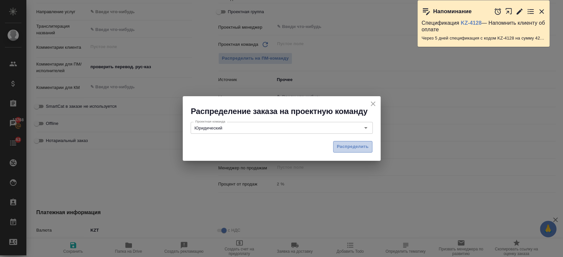
click at [335, 146] on button "Распределить" at bounding box center [352, 147] width 39 height 12
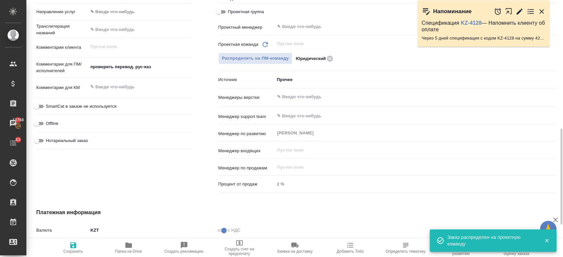
type textarea "x"
click at [72, 248] on icon "button" at bounding box center [73, 246] width 6 height 6
type textarea "x"
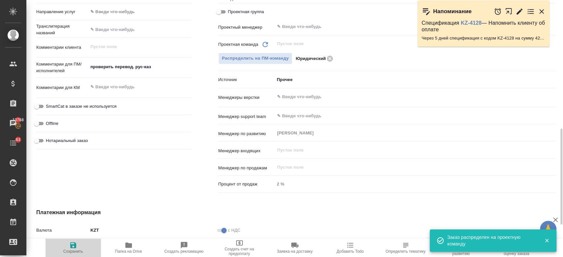
type textarea "x"
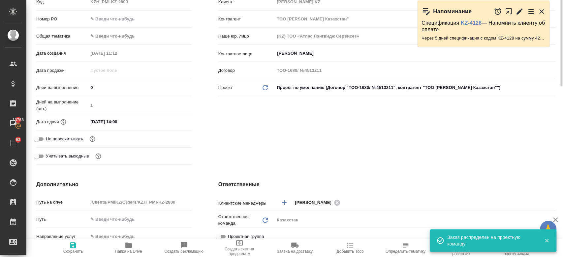
scroll to position [59, 0]
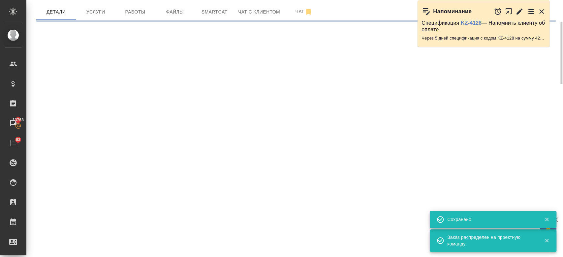
select select "RU"
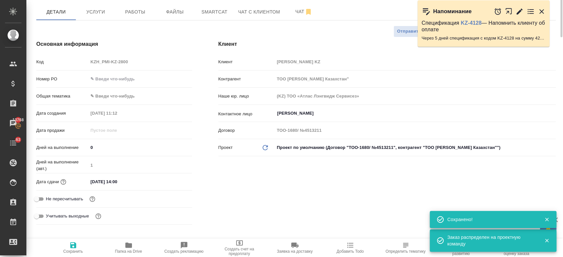
scroll to position [0, 0]
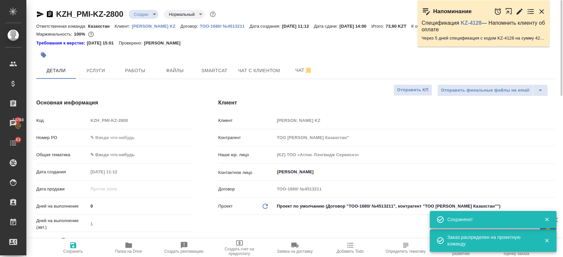
type textarea "x"
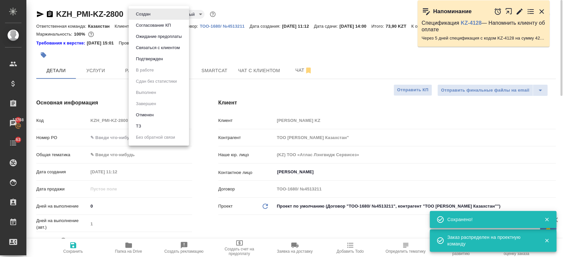
click at [142, 10] on body "🙏 .cls-1 fill:#fff; AWATERA Kosherbayeva Nazerke Клиенты Спецификации Заказы 13…" at bounding box center [281, 128] width 563 height 257
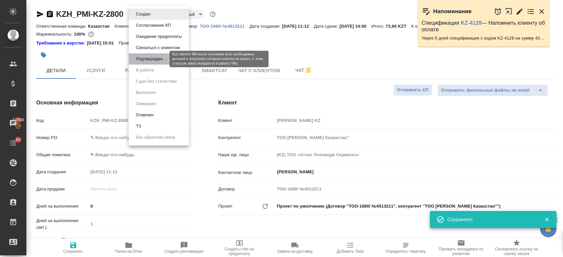
click at [156, 61] on button "Подтвержден" at bounding box center [149, 58] width 31 height 7
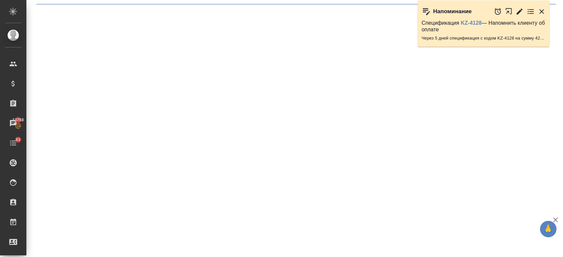
drag, startPoint x: 156, startPoint y: 61, endPoint x: 109, endPoint y: -28, distance: 100.5
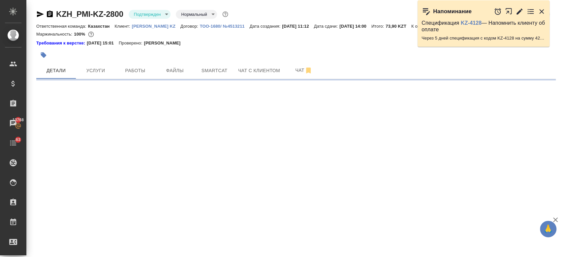
select select "RU"
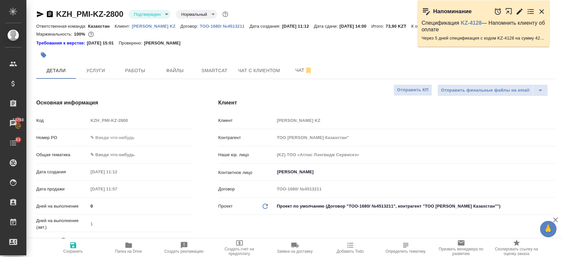
type textarea "x"
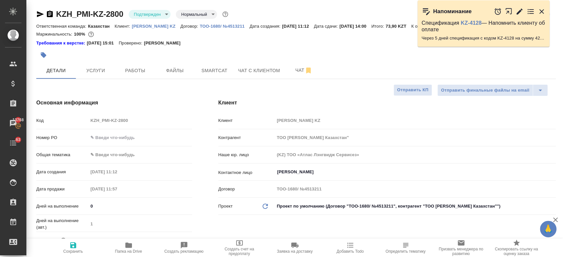
type textarea "x"
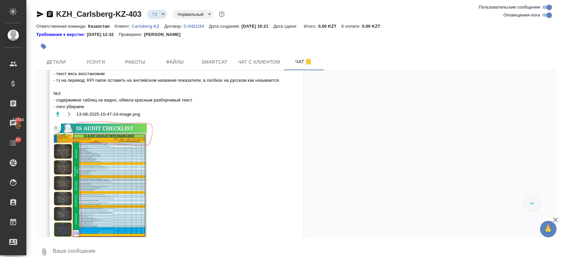
scroll to position [1188, 0]
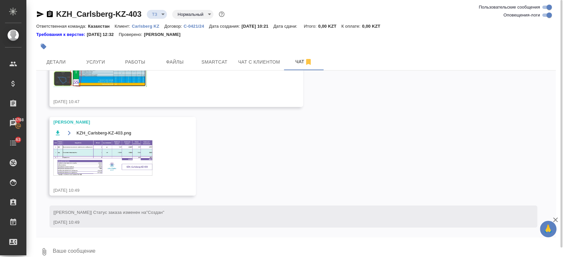
click at [409, 46] on div at bounding box center [296, 46] width 520 height 15
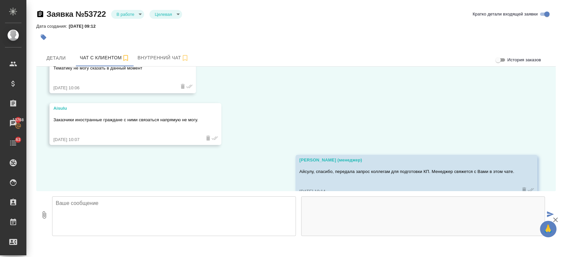
scroll to position [851, 0]
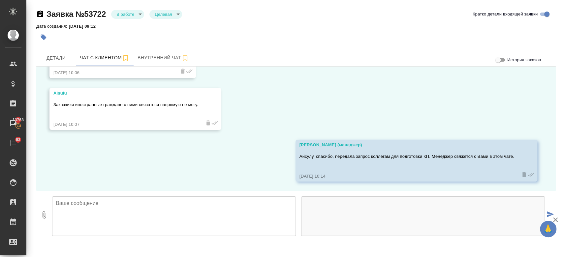
click at [39, 14] on icon "button" at bounding box center [40, 14] width 8 height 8
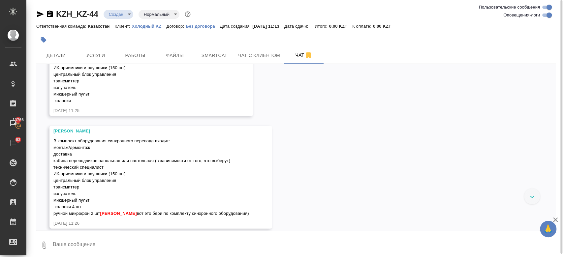
scroll to position [1042, 0]
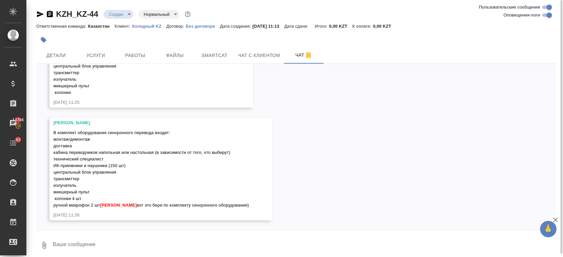
click at [97, 234] on div at bounding box center [296, 232] width 520 height 3
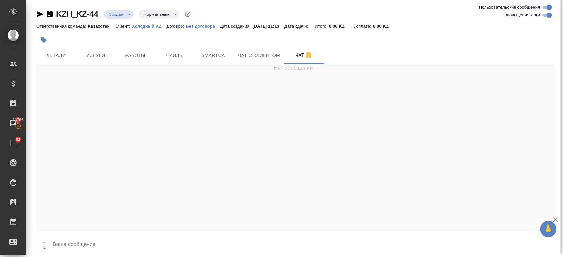
click at [97, 237] on textarea at bounding box center [304, 245] width 504 height 22
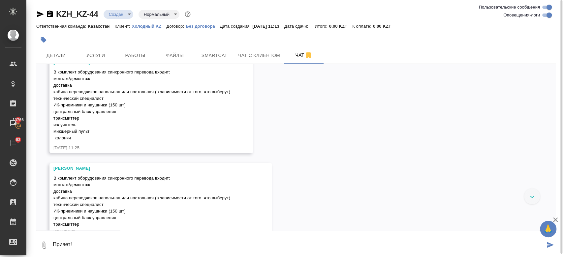
scroll to position [1042, 0]
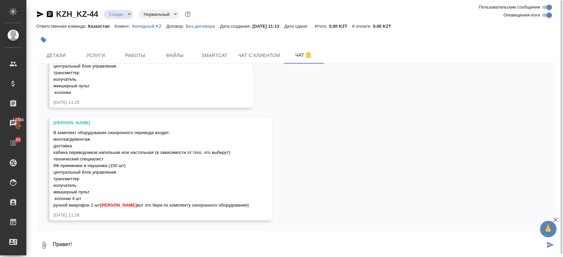
type textarea "Привет!"
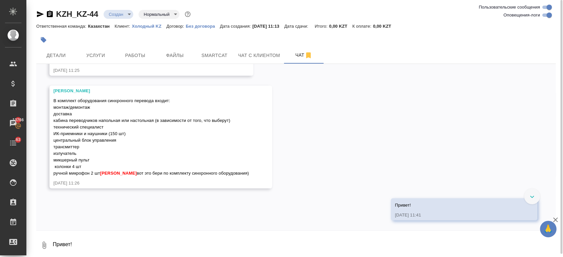
scroll to position [1074, 0]
click at [216, 249] on textarea at bounding box center [304, 245] width 504 height 22
paste textarea "там по минимальным ценам считать. Не маржу можно опускать до 40%."
type textarea "там по минимальным ценам считать. Не маржу можно опускать до 40%."
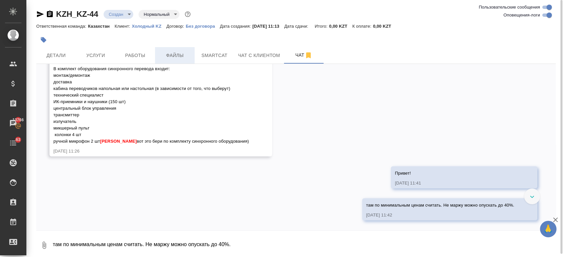
scroll to position [1106, 0]
click at [183, 237] on textarea "там по минимальным ценам считать. Не маржу можно опускать до 40%." at bounding box center [304, 245] width 504 height 22
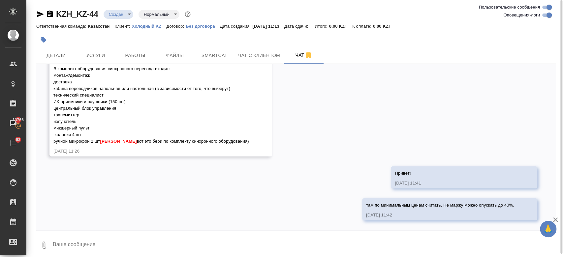
paste textarea "оответственно, цены и условия должны быть максимально приемлемыми"
click at [53, 243] on textarea "оответственно, цены и условия должны быть максимально приемлемыми" at bounding box center [298, 245] width 493 height 22
type textarea "с оответственно, цены и условия должны быть максимально приемлемыми"
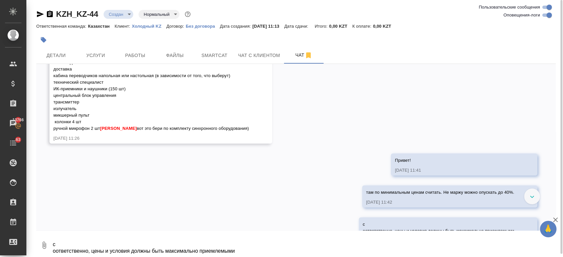
scroll to position [1144, 0]
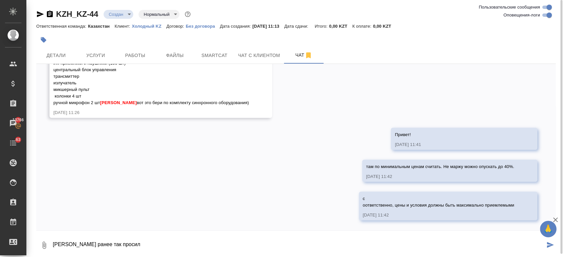
type textarea "[PERSON_NAME] ранее так просил"
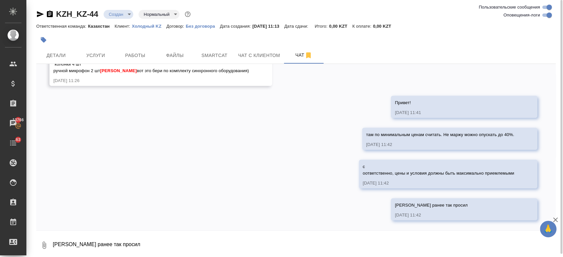
scroll to position [1176, 0]
type textarea "также или все таки есть вариант посчитать меньше?"
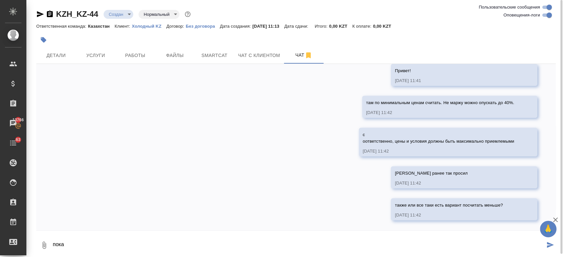
scroll to position [1208, 0]
type textarea "пока не кп не передала"
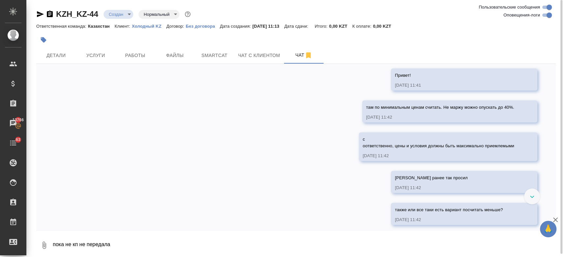
scroll to position [1240, 0]
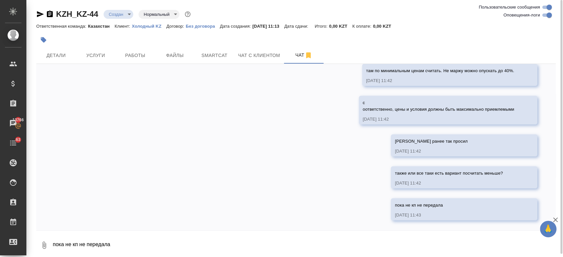
click at [82, 239] on textarea "пока не кп не передала" at bounding box center [304, 245] width 504 height 22
type textarea "2"
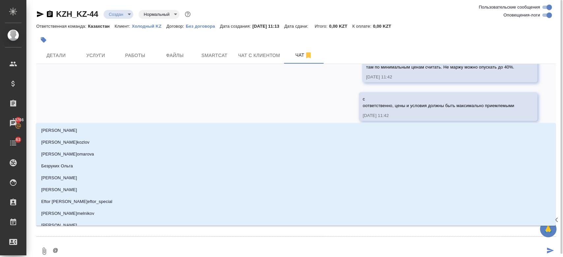
click at [78, 246] on textarea "@" at bounding box center [298, 251] width 493 height 22
type textarea "@ф"
type input "ф"
type textarea "@фе"
type input "фе"
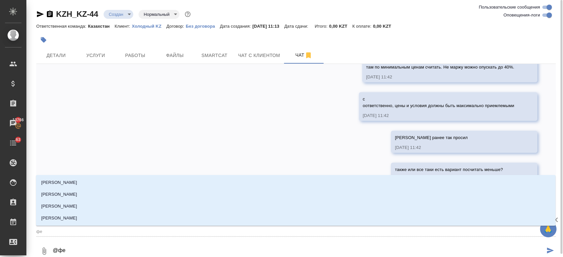
type textarea "@фед"
type input "фед"
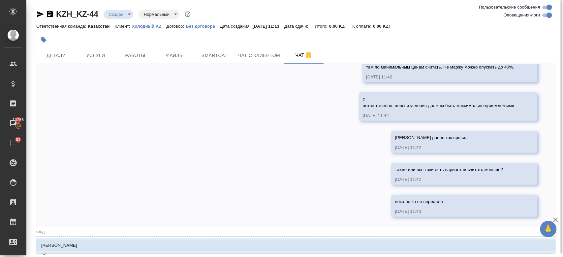
type textarea "@федо"
type input "федо"
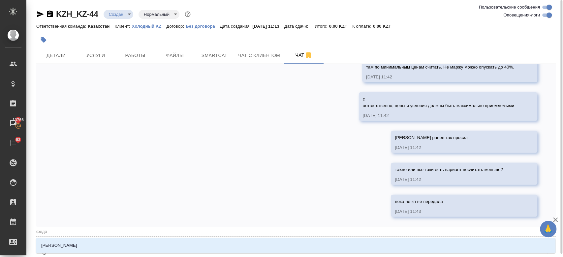
type textarea "@[PERSON_NAME]"
type input "[PERSON_NAME]"
click at [78, 246] on li "[PERSON_NAME]" at bounding box center [296, 246] width 520 height 12
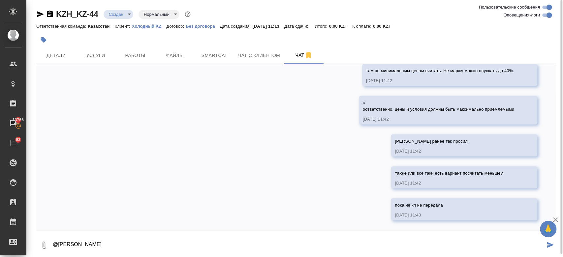
type textarea "@[PERSON_NAME]"
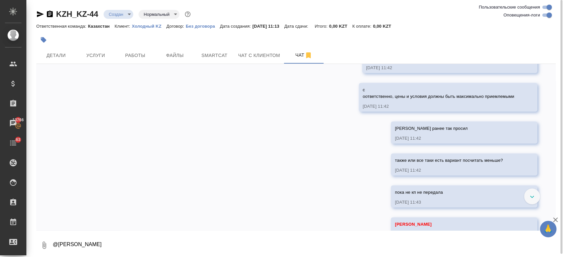
scroll to position [1272, 0]
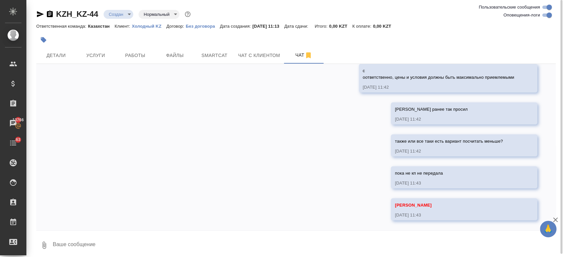
click at [110, 41] on div at bounding box center [209, 40] width 347 height 15
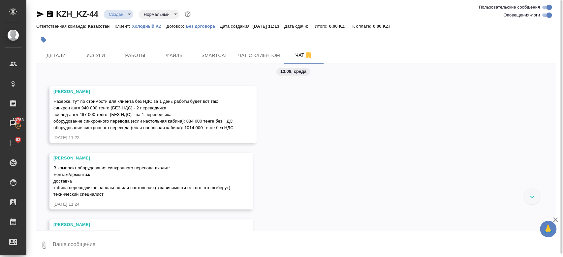
scroll to position [773, 0]
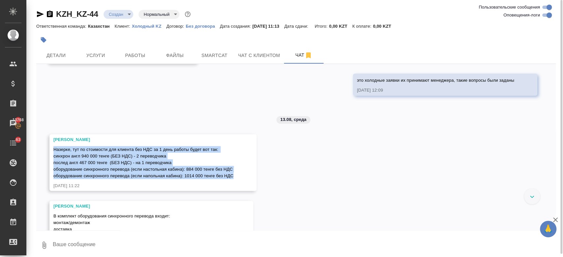
drag, startPoint x: 53, startPoint y: 149, endPoint x: 247, endPoint y: 175, distance: 195.1
click at [247, 175] on div "[PERSON_NAME], тут по стоимости для клиента без НДС за 1 день работы будет вот …" at bounding box center [153, 162] width 207 height 57
copy span "Назерке, тут по стоимости для клиента без НДС за 1 день работы будет вот так: с…"
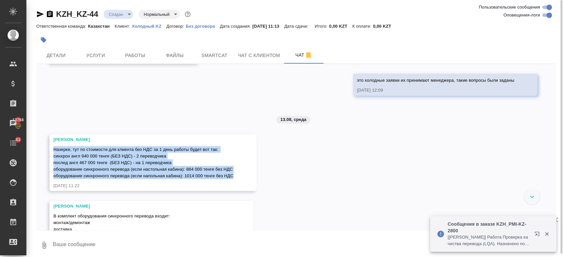
click at [248, 168] on div "[PERSON_NAME], тут по стоимости для клиента без НДС за 1 день работы будет вот …" at bounding box center [153, 162] width 207 height 57
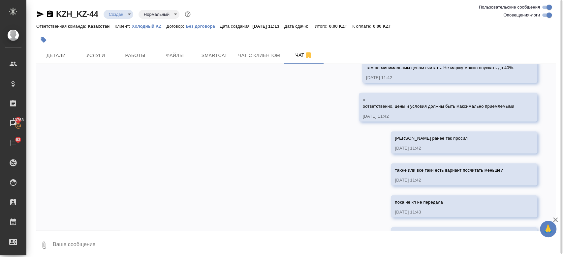
scroll to position [1332, 0]
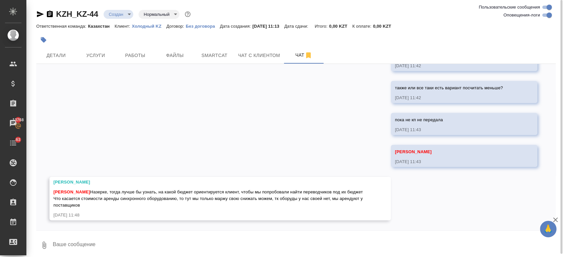
drag, startPoint x: 169, startPoint y: 186, endPoint x: 251, endPoint y: 210, distance: 85.2
click at [251, 210] on div "[PERSON_NAME] [PERSON_NAME], тогда лучше бы узнать, на какой бюджет ориентирует…" at bounding box center [210, 199] width 315 height 40
copy div "на какой бюджет ориентируется клиент, чтобы мы попробовали найти переводчиков п…"
click at [215, 236] on textarea at bounding box center [304, 245] width 504 height 22
type textarea "подскажи тут маржа 40 % или 30%"
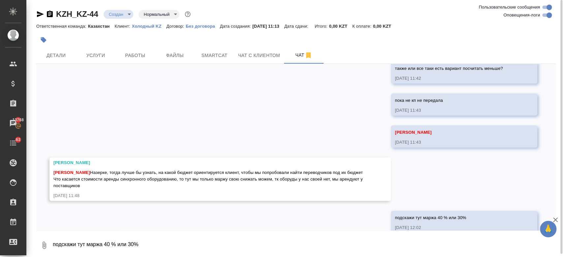
scroll to position [1364, 0]
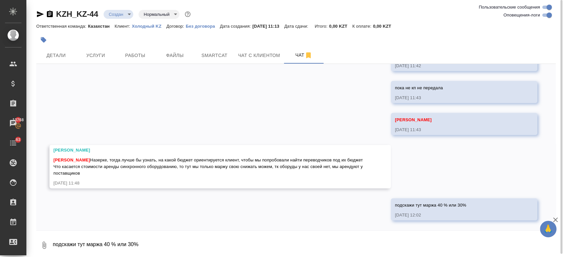
click at [229, 240] on textarea "подскажи тут маржа 40 % или 30%" at bounding box center [304, 245] width 504 height 22
type textarea "[PERSON_NAME]"
type textarea "т"
paste textarea "на сколько минимально мы можем упасть по всем позициям"
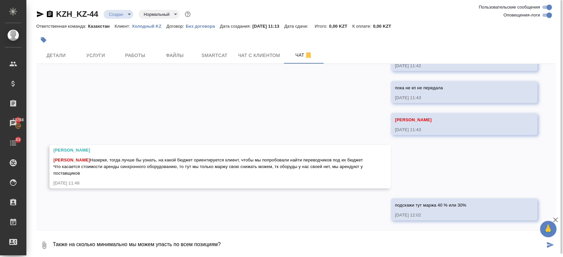
type textarea "Также на сколько минимально мы можем упасть по всем позициям?"
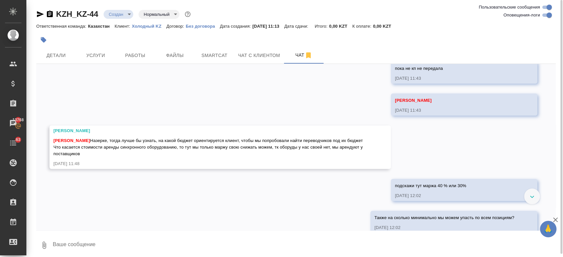
scroll to position [1396, 0]
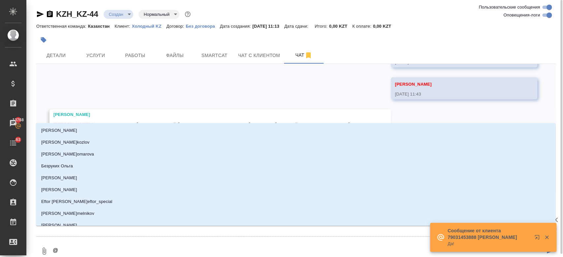
click at [117, 254] on textarea "@" at bounding box center [298, 251] width 493 height 22
type textarea "@ир"
type input "ир"
type textarea "@ири"
type input "ири"
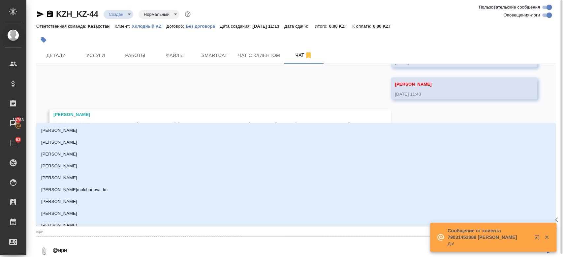
type textarea "@ирин"
type input "ирин"
type textarea "@[PERSON_NAME]"
type input "[PERSON_NAME]"
type textarea "@[PERSON_NAME]"
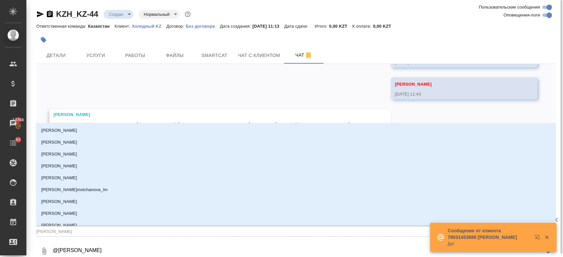
type input "[PERSON_NAME]"
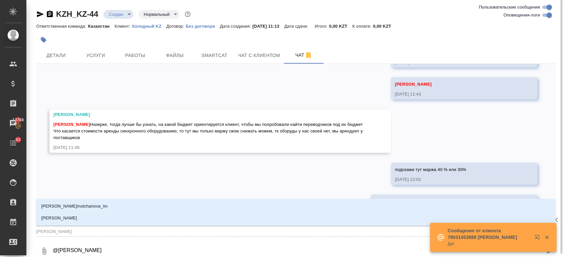
type textarea "@[PERSON_NAME]"
type input "[PERSON_NAME]"
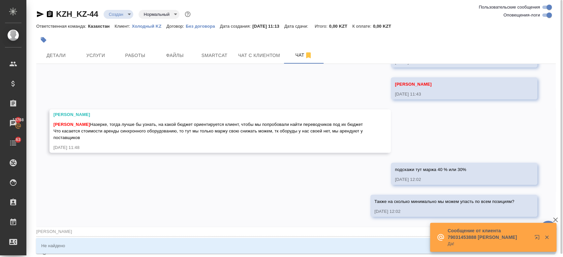
type textarea "@[PERSON_NAME]"
type input "[PERSON_NAME]"
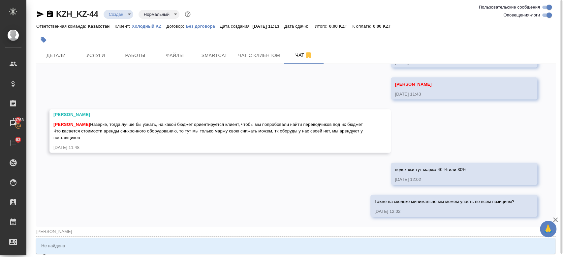
type textarea "@[PERSON_NAME]"
type input "[PERSON_NAME]"
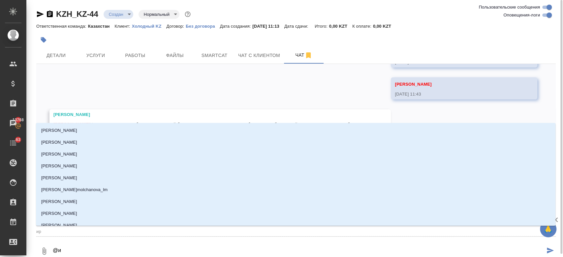
type textarea "@"
click at [91, 252] on textarea "@" at bounding box center [298, 251] width 493 height 22
type textarea "@Ф"
type input "Ф"
type textarea "@Фе"
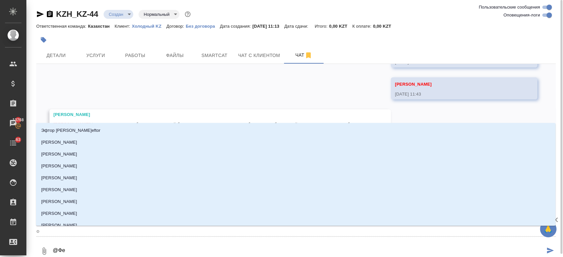
type input "Фе"
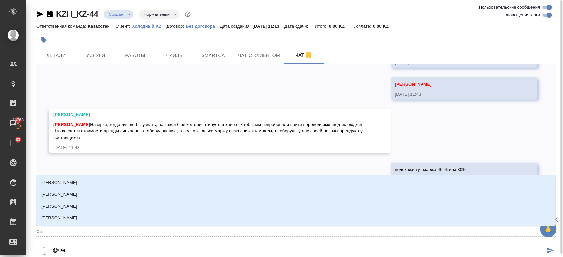
type textarea "@Фед"
type input "Фед"
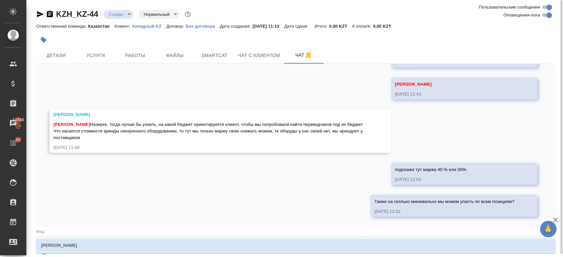
type textarea "@Федо"
type input "Федо"
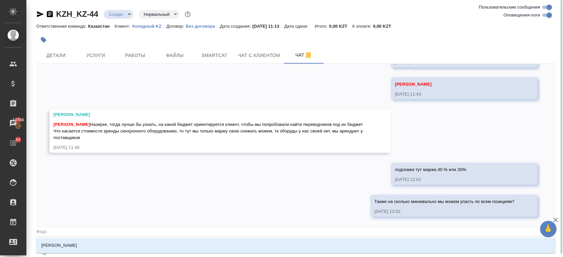
type textarea "@[PERSON_NAME]"
type input "[PERSON_NAME]"
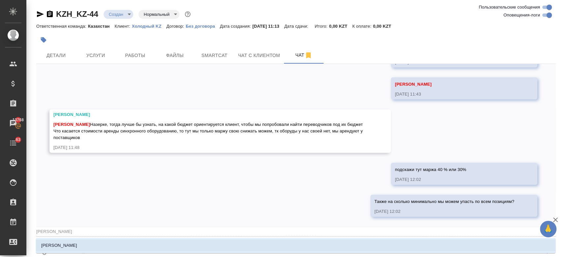
click at [73, 247] on p "[PERSON_NAME]" at bounding box center [59, 246] width 36 height 7
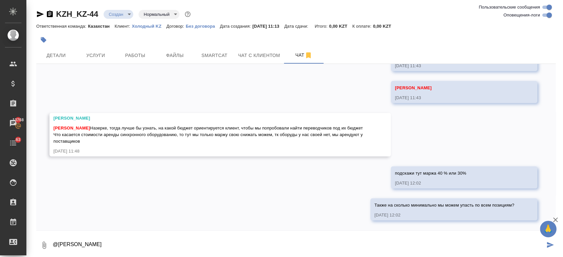
type textarea "@[PERSON_NAME]"
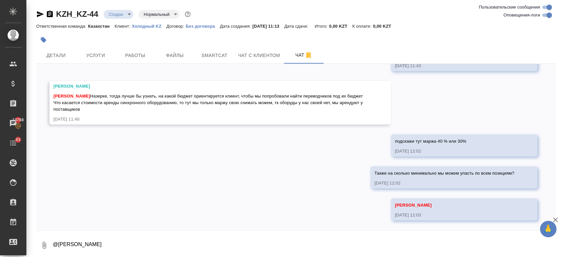
scroll to position [1428, 0]
click at [137, 44] on div at bounding box center [209, 40] width 347 height 15
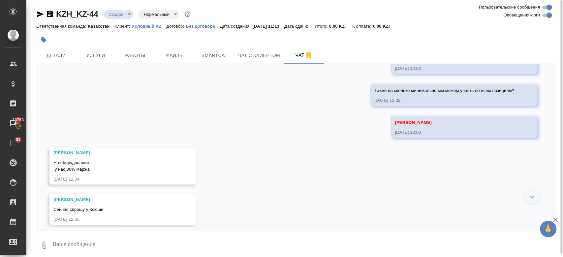
scroll to position [1515, 0]
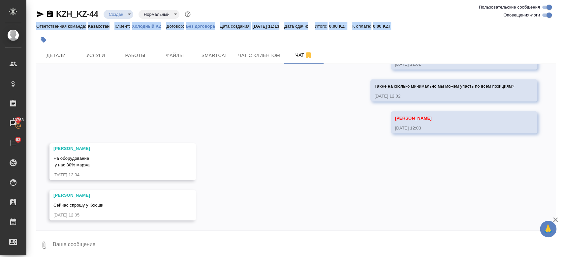
drag, startPoint x: 124, startPoint y: 32, endPoint x: 119, endPoint y: -38, distance: 70.2
click at [119, 0] on html "🙏 .cls-1 fill:#fff; AWATERA Kosherbayeva Nazerke Клиенты Спецификации Заказы 13…" at bounding box center [281, 128] width 563 height 257
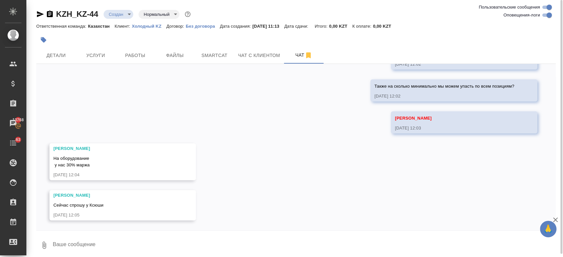
click at [196, 42] on div at bounding box center [209, 40] width 347 height 15
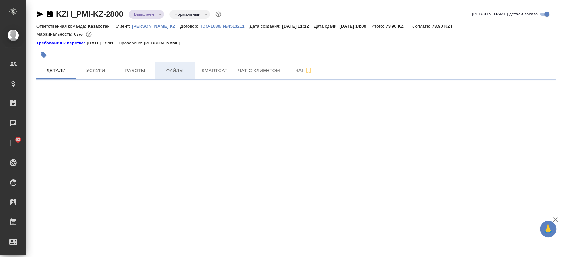
select select "RU"
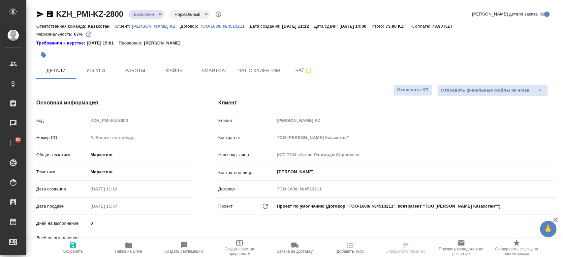
type textarea "x"
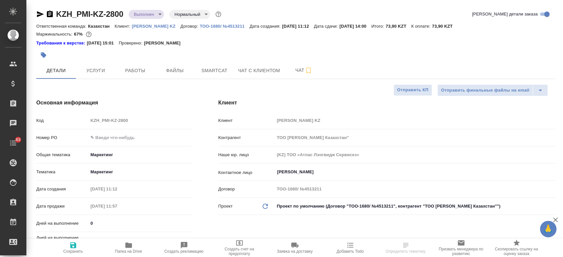
type textarea "x"
click at [124, 250] on span "Папка на Drive" at bounding box center [128, 252] width 27 height 5
type textarea "x"
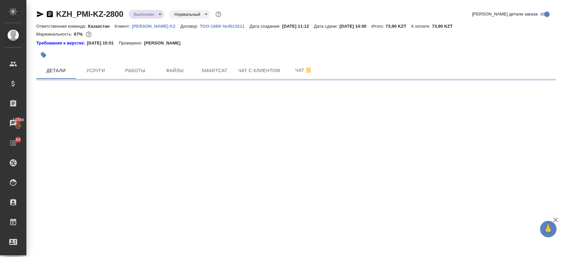
select select "RU"
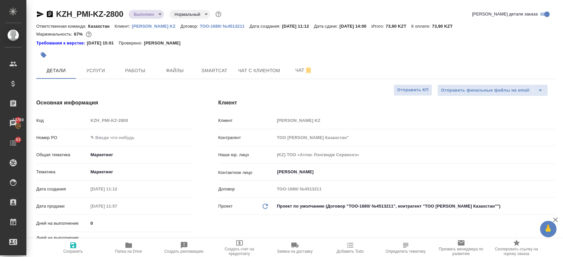
type textarea "x"
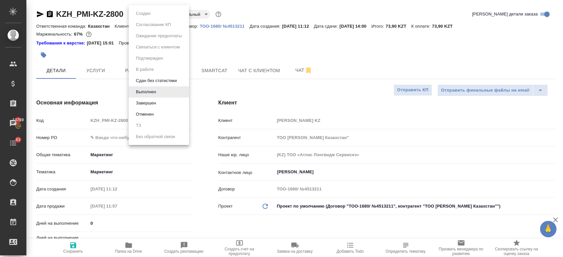
click at [153, 16] on body "🙏 .cls-1 fill:#fff; AWATERA Kosherbayeva Nazerke Клиенты Спецификации Заказы 13…" at bounding box center [281, 128] width 563 height 257
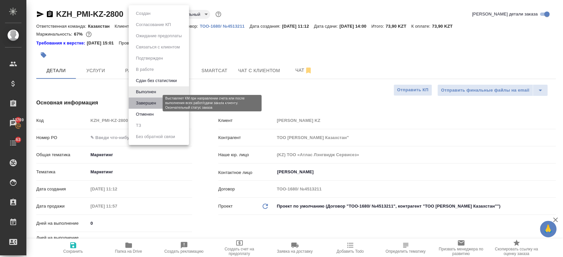
click at [153, 102] on button "Завершен" at bounding box center [146, 103] width 24 height 7
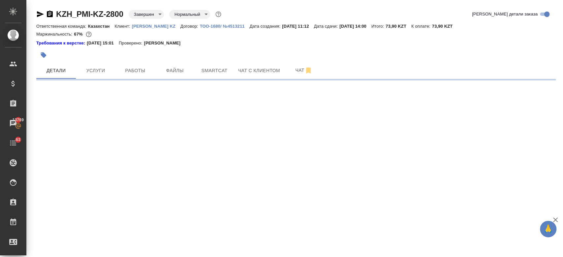
select select "RU"
